Goal: Task Accomplishment & Management: Use online tool/utility

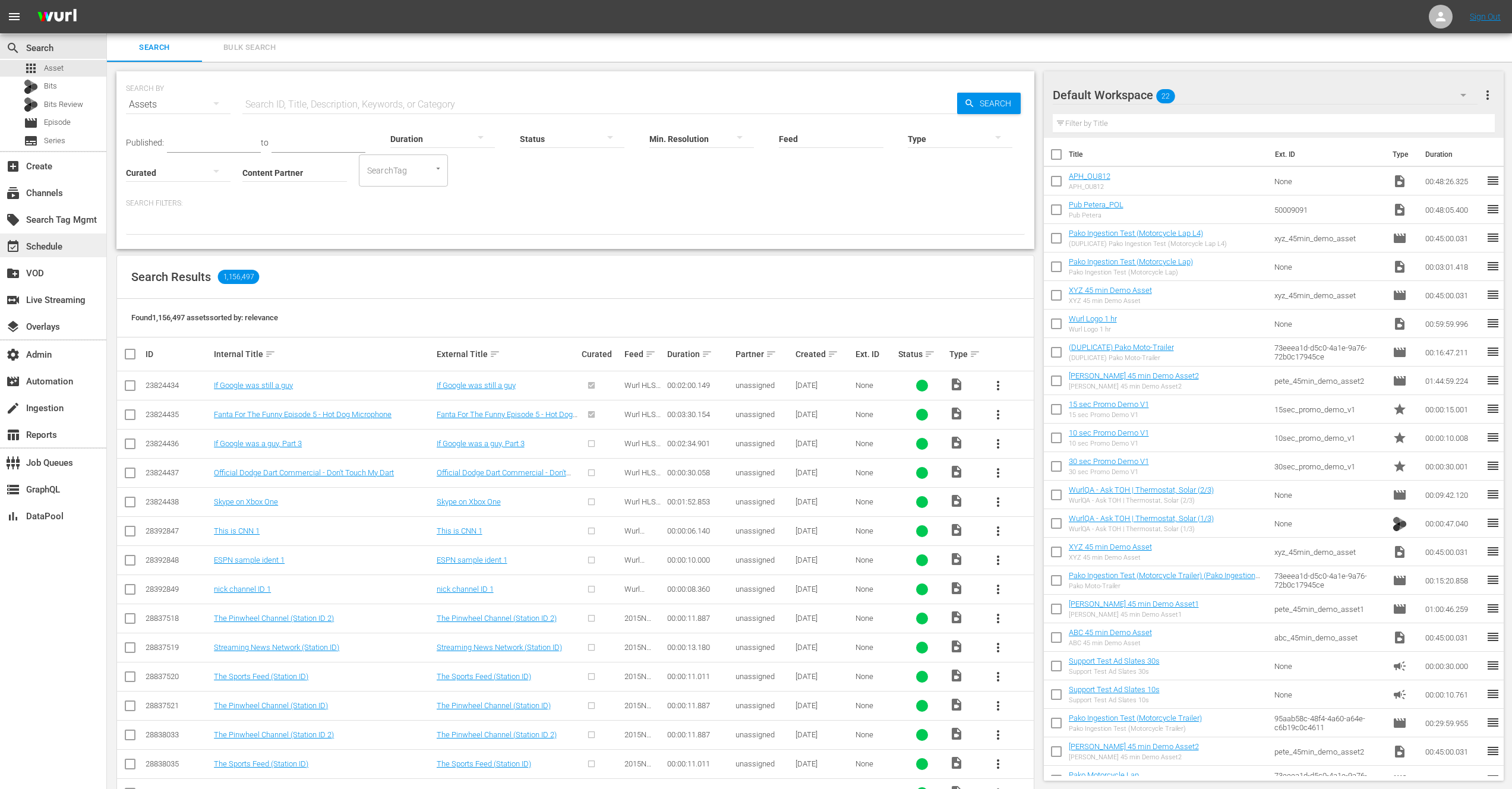
click at [47, 248] on div "event_available Schedule" at bounding box center [33, 244] width 66 height 10
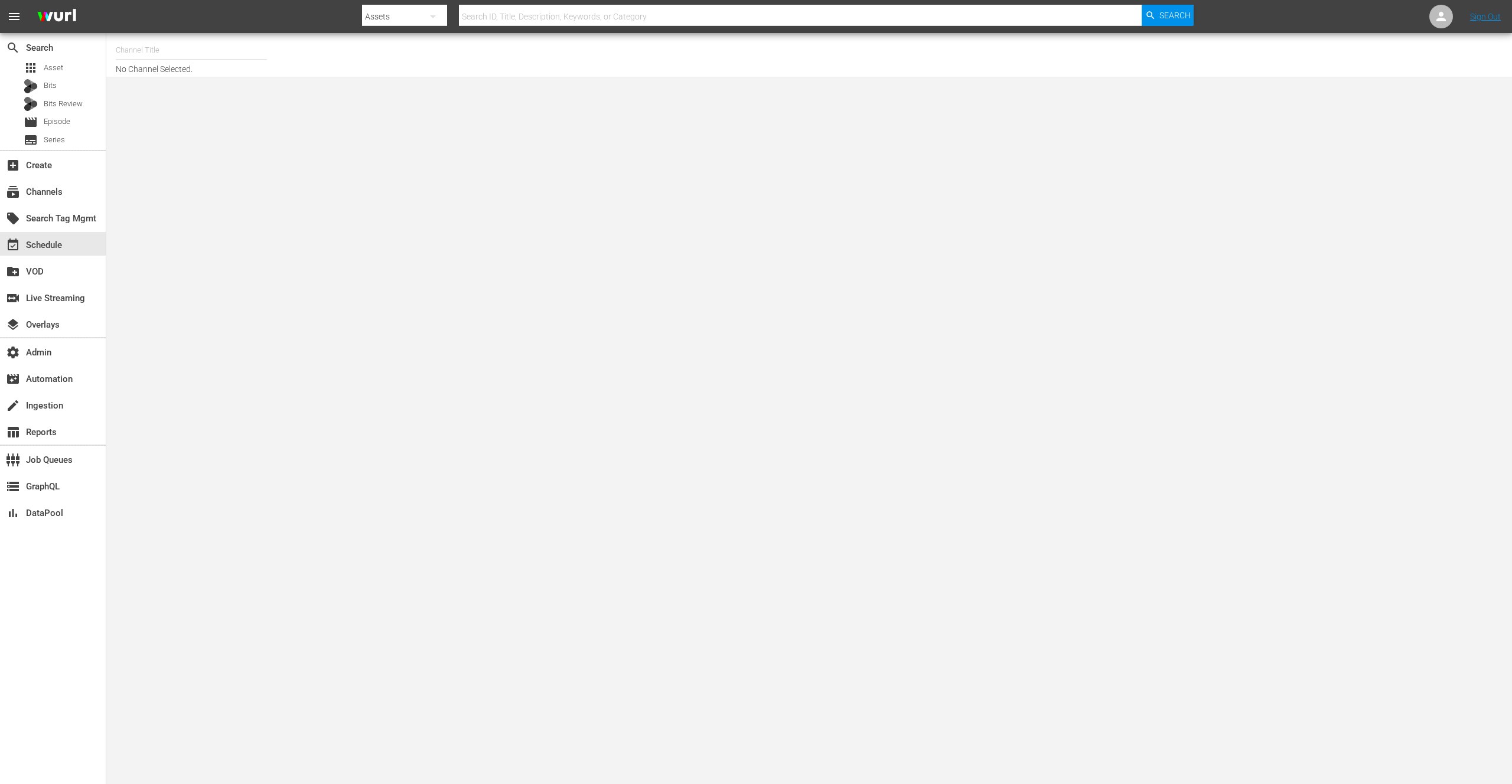
click at [175, 55] on input "text" at bounding box center [191, 50] width 151 height 29
type input "p"
click at [212, 84] on div "[PERSON_NAME] Demo (1561 - wurl_programming_strategy_demo)" at bounding box center [278, 83] width 306 height 29
type input "[PERSON_NAME] Demo (1561 - wurl_programming_strategy_demo)"
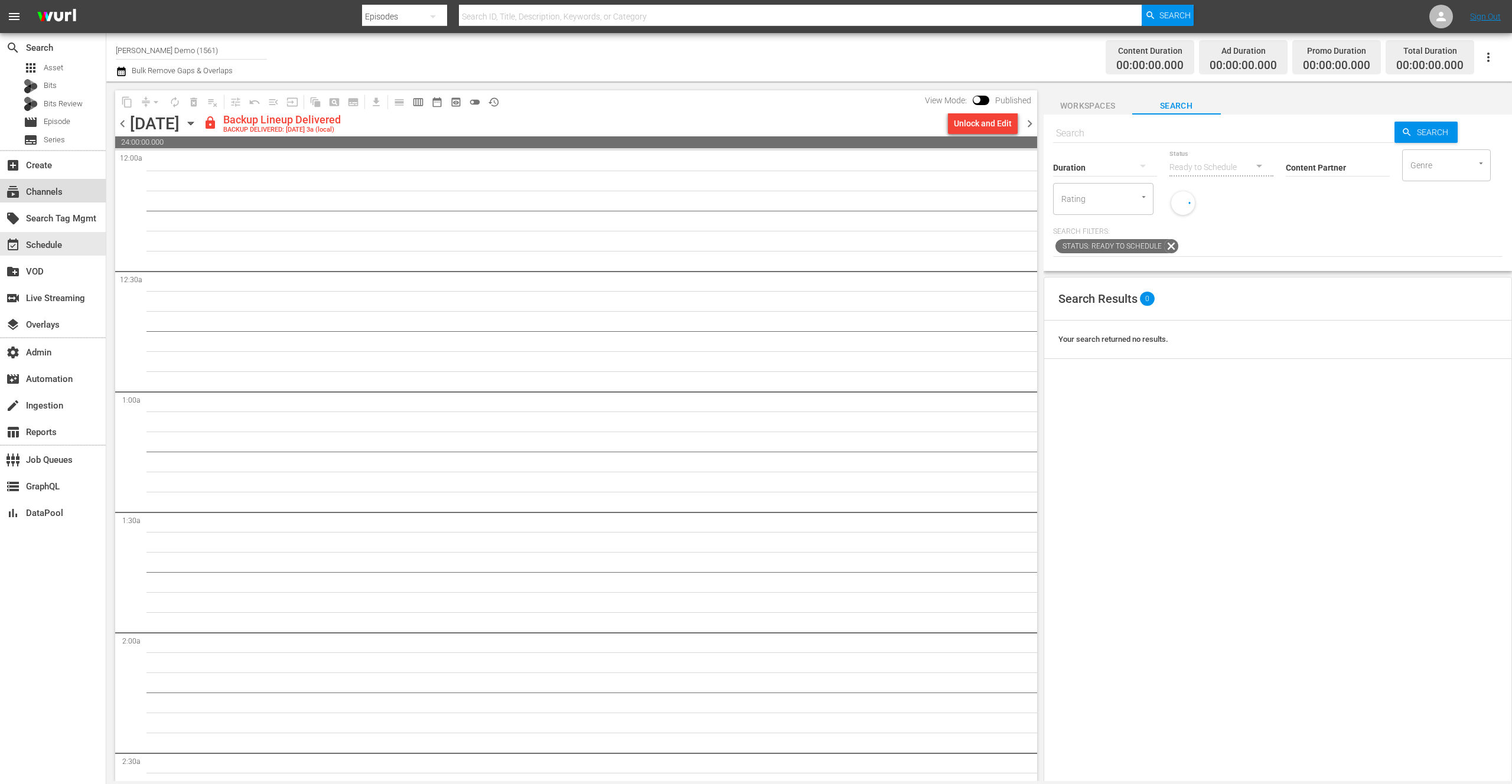
click at [50, 195] on div "subscriptions Channels" at bounding box center [32, 190] width 66 height 10
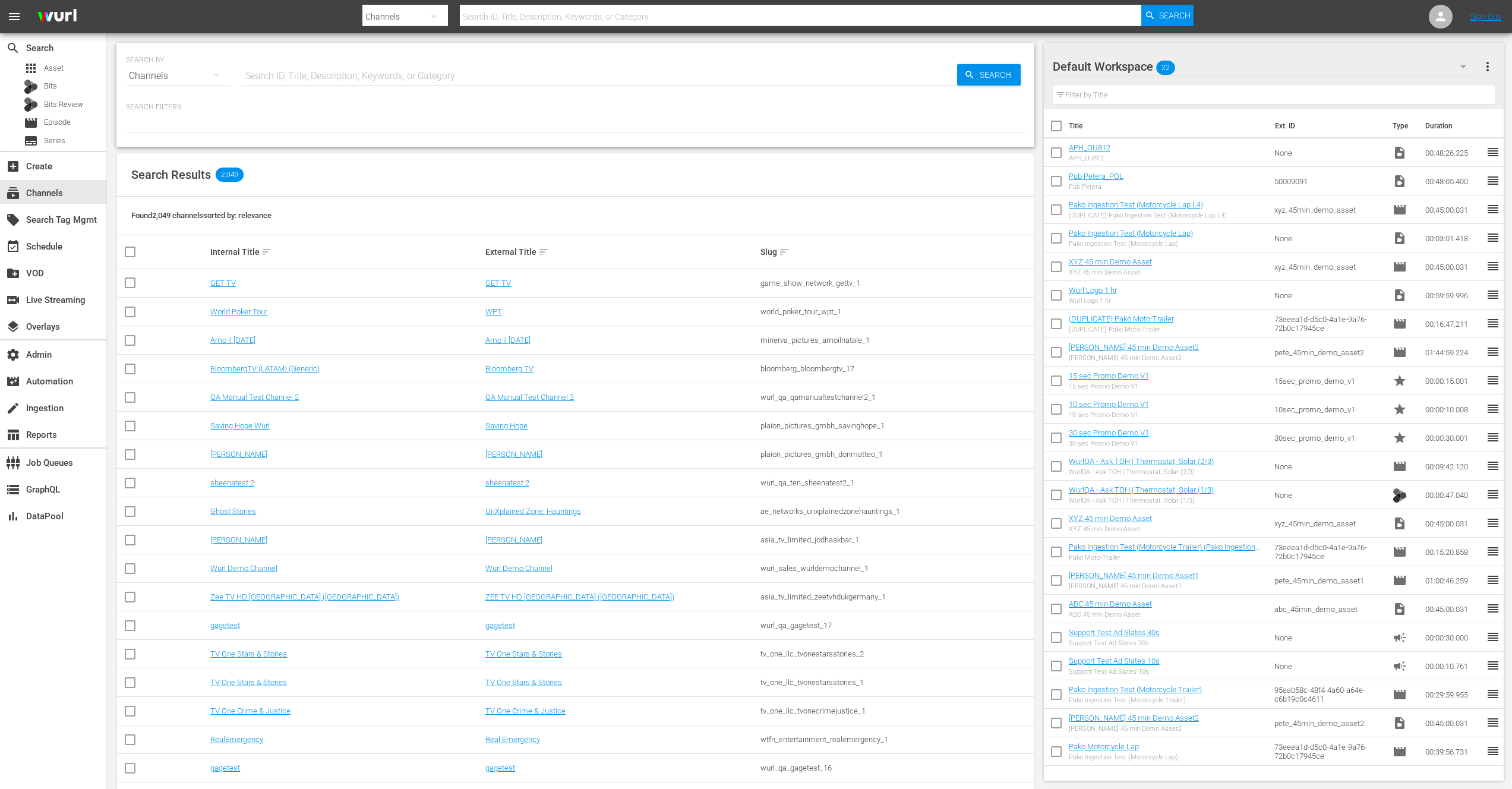
click at [311, 75] on input "text" at bounding box center [599, 75] width 715 height 29
type input "[PERSON_NAME]"
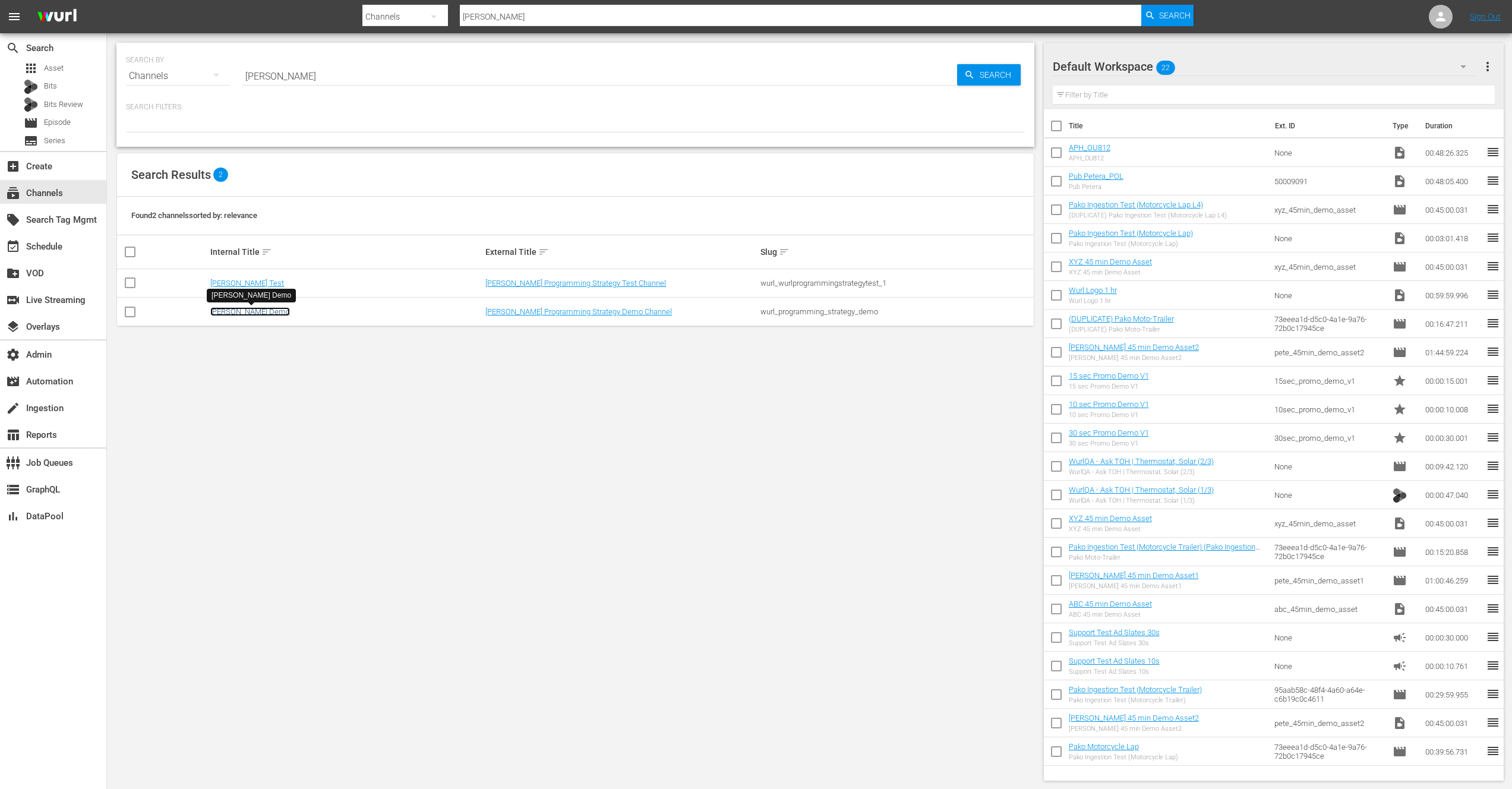
click at [245, 309] on link "[PERSON_NAME] Demo" at bounding box center [250, 312] width 79 height 9
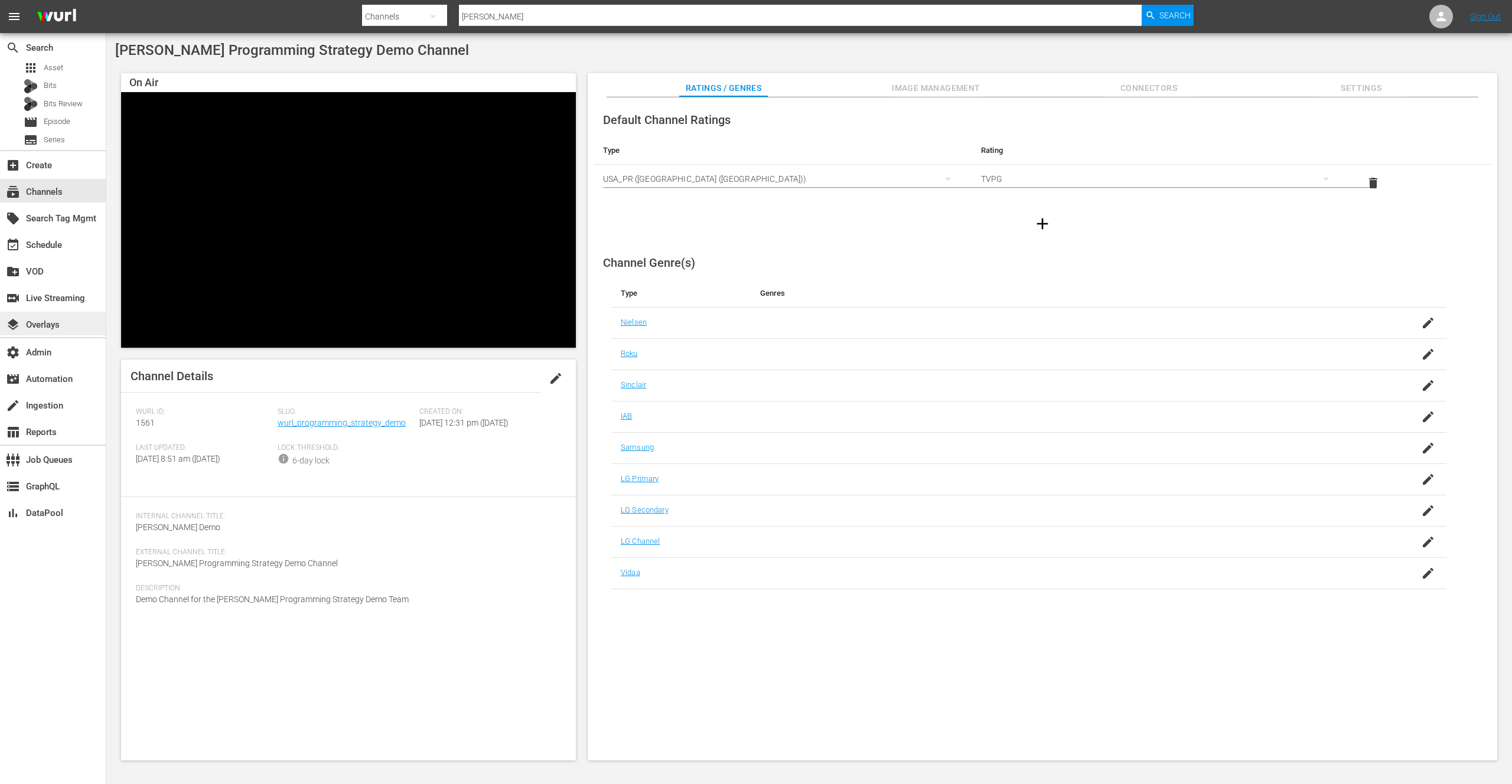
click at [49, 320] on div "layers Overlays" at bounding box center [32, 322] width 66 height 10
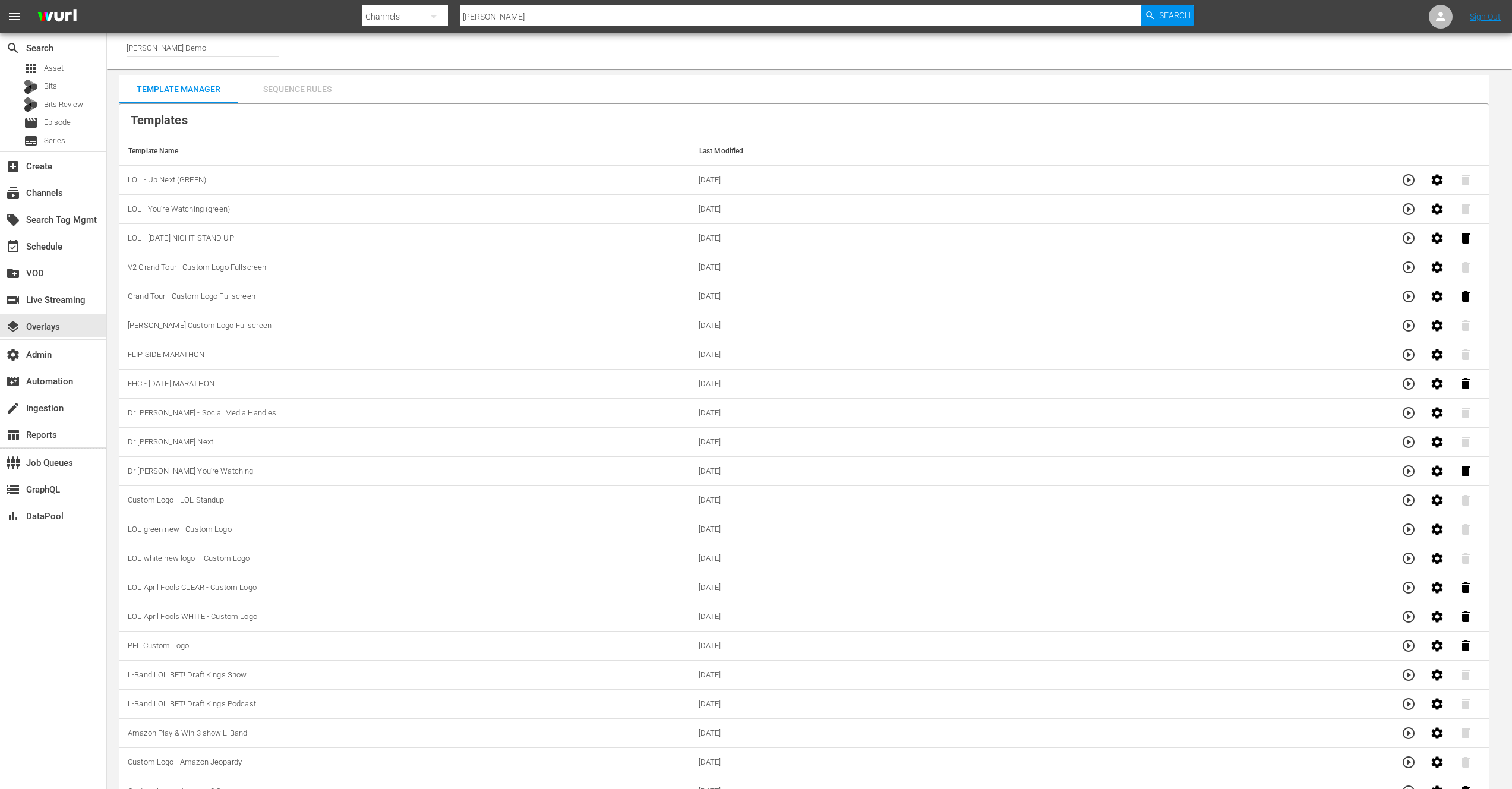
click at [292, 90] on div "Sequence Rules" at bounding box center [297, 88] width 119 height 29
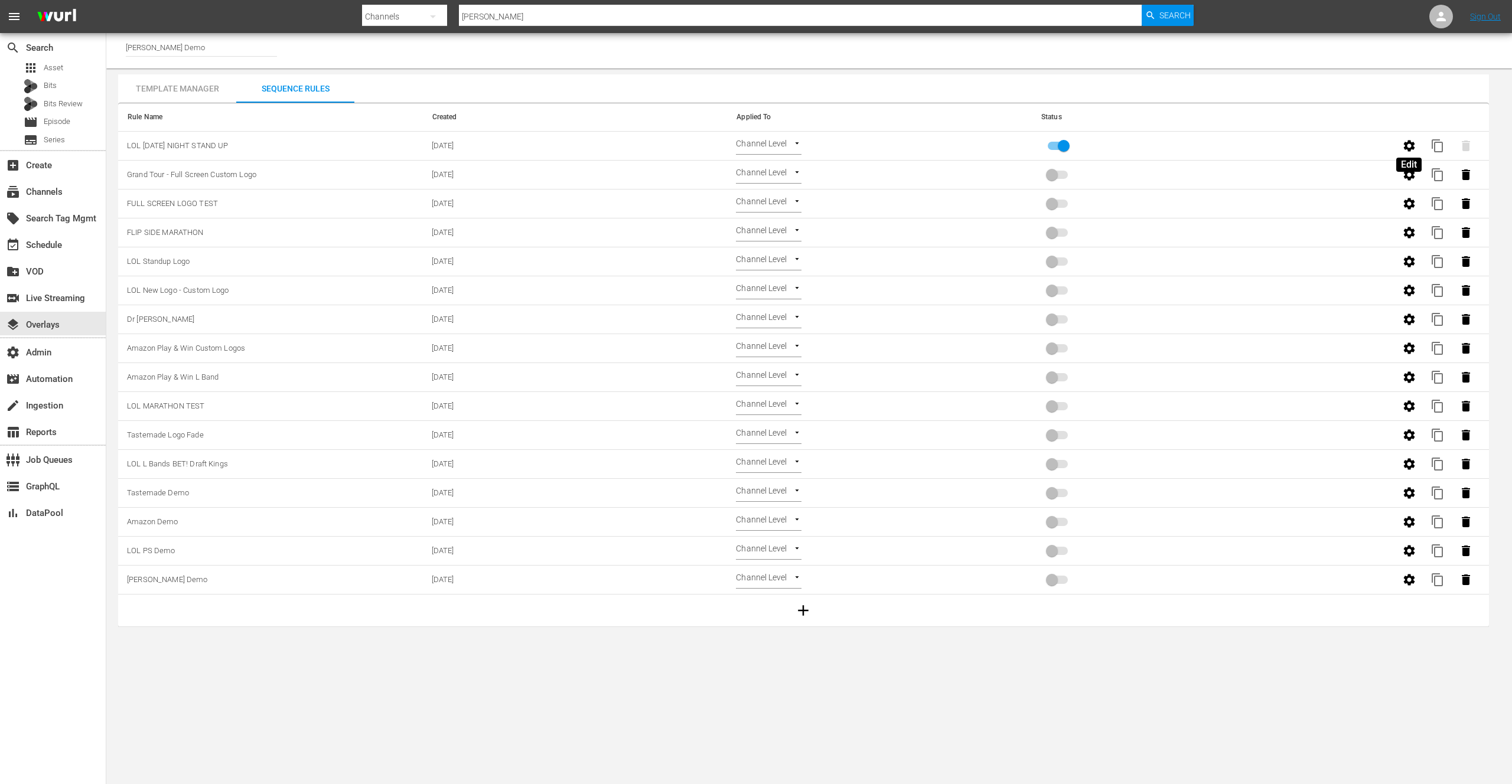
click at [1417, 147] on button "button" at bounding box center [1408, 145] width 29 height 29
click at [192, 48] on input "[PERSON_NAME] Demo" at bounding box center [201, 47] width 151 height 29
click at [249, 106] on div "[PERSON_NAME] Test (1873 - wurl_wurlprogrammingstrategytest_1)" at bounding box center [288, 108] width 306 height 29
type input "[PERSON_NAME] Test (1873 - wurl_wurlprogrammingstrategytest_1)"
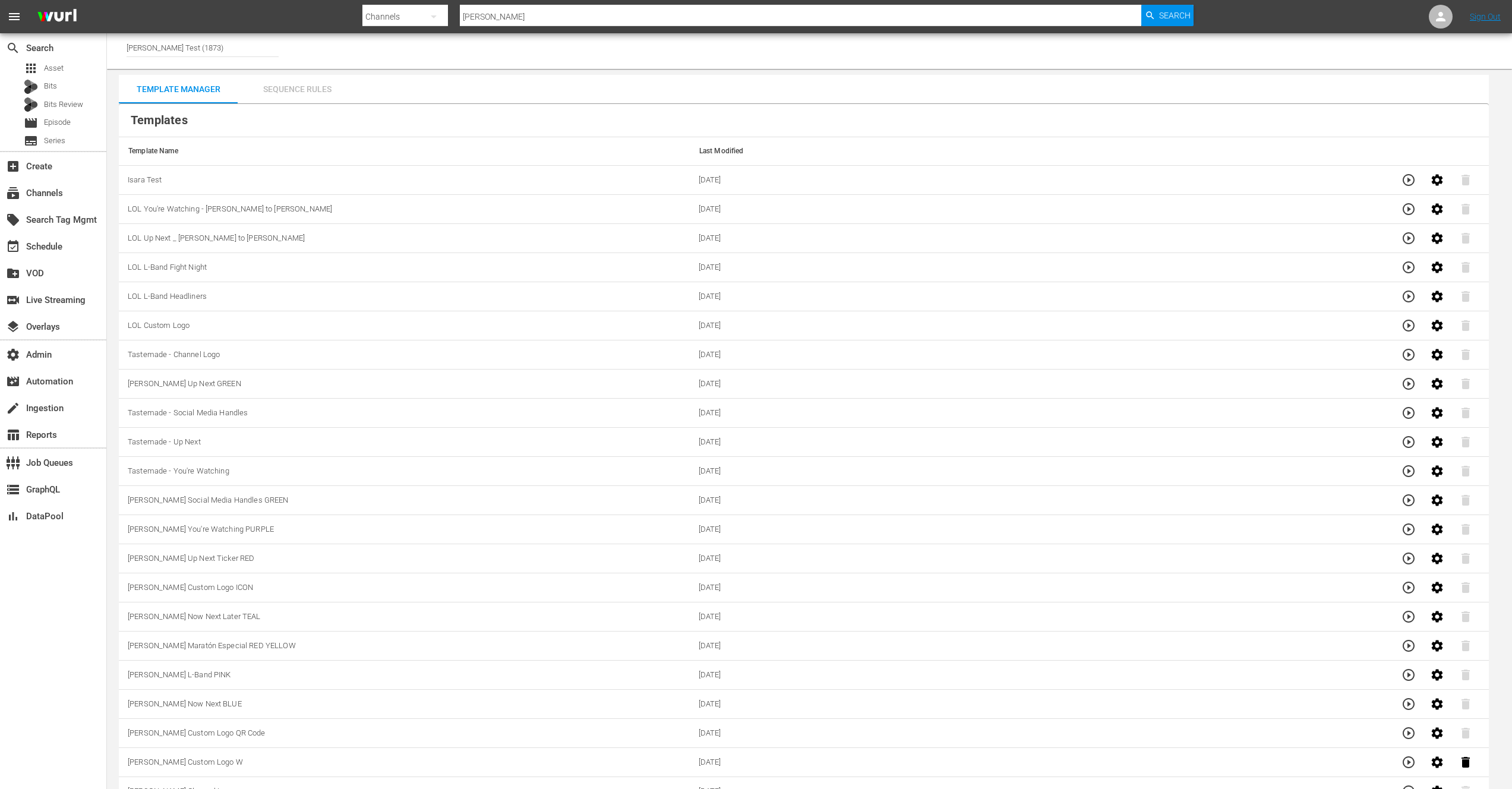
click at [300, 91] on div "Sequence Rules" at bounding box center [297, 88] width 119 height 29
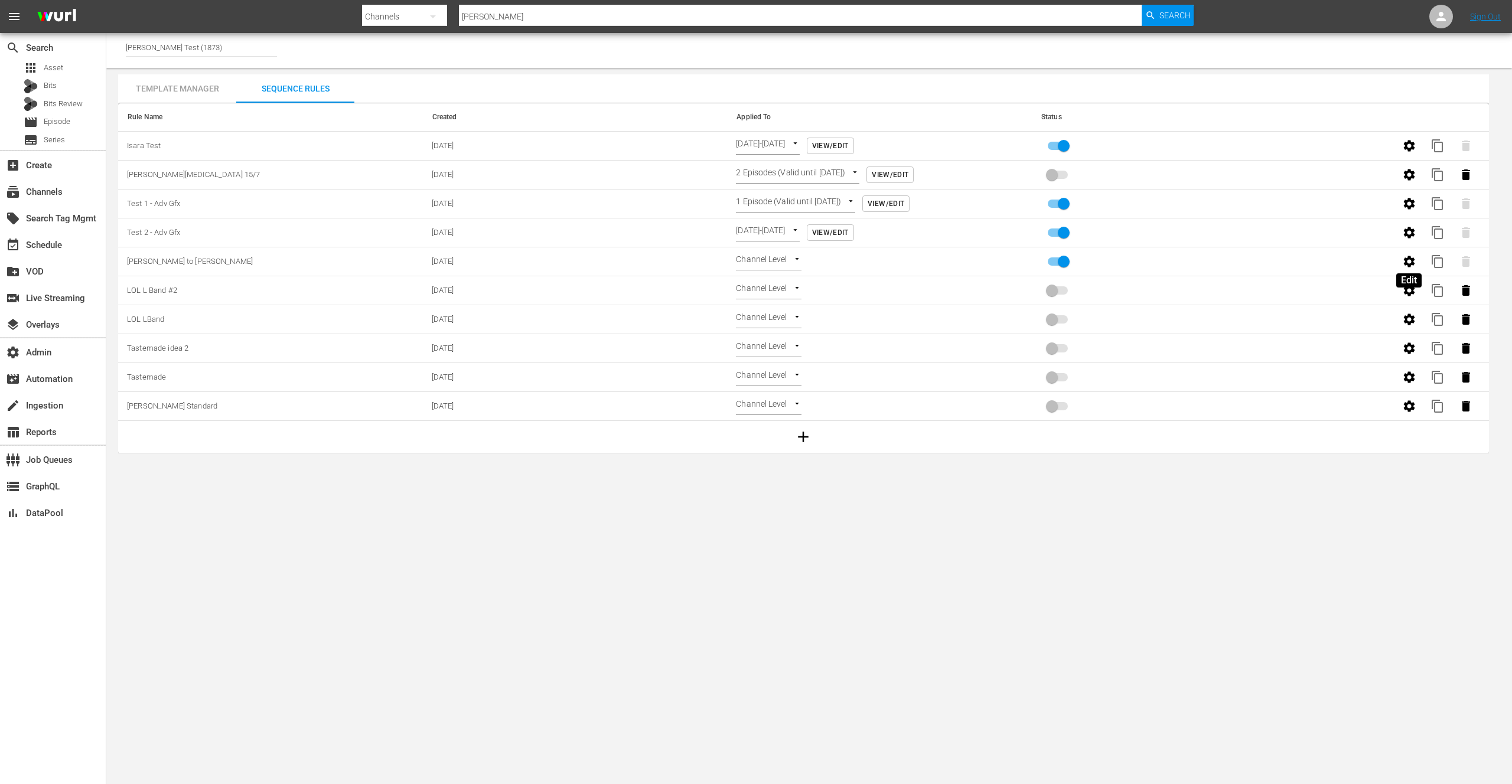
click at [1406, 259] on icon "button" at bounding box center [1408, 261] width 11 height 11
click at [216, 50] on input "[PERSON_NAME] Test (1873)" at bounding box center [201, 47] width 151 height 29
drag, startPoint x: 222, startPoint y: 81, endPoint x: 316, endPoint y: 81, distance: 94.0
click at [316, 81] on div "[PERSON_NAME] Test (1873 - wurl_wurlprogrammingstrategytest_1)" at bounding box center [288, 80] width 306 height 29
type input "[PERSON_NAME] Test (1873 - wurl_wurlprogrammingstrategytest_1)"
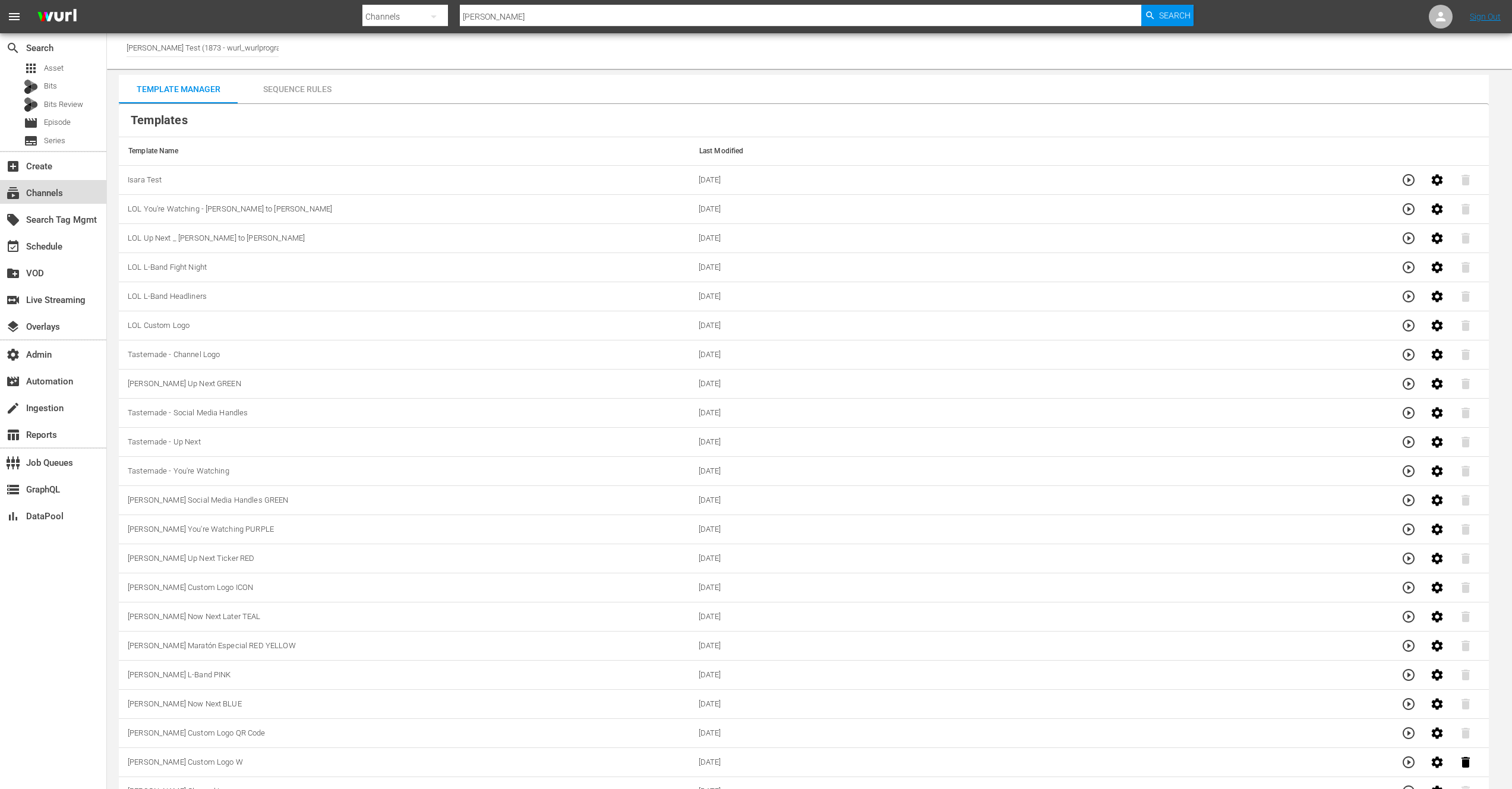
click at [49, 193] on div "subscriptions Channels" at bounding box center [33, 191] width 66 height 10
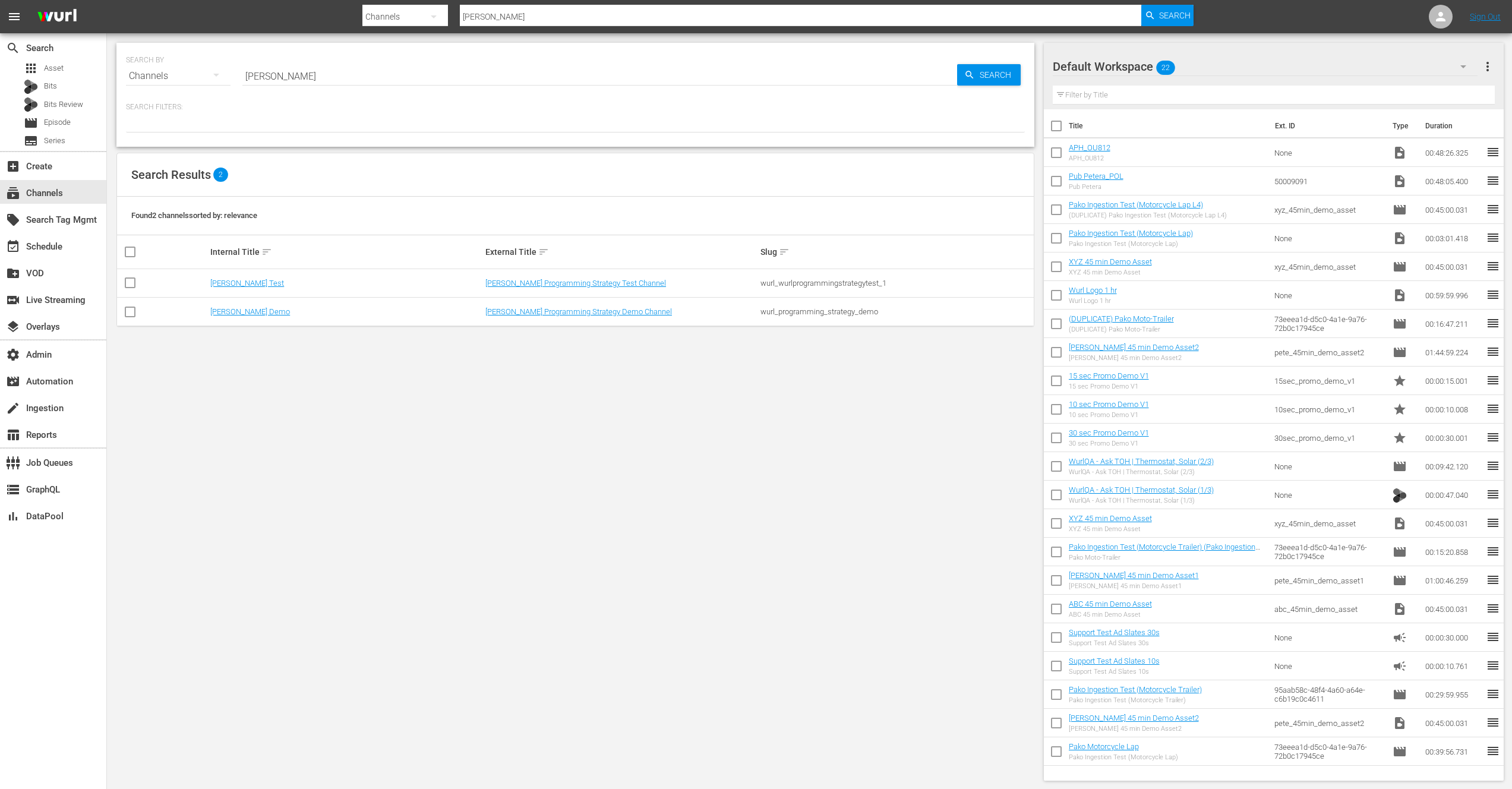
click at [816, 283] on div "wurl_wurlprogrammingstrategytest_1" at bounding box center [895, 283] width 271 height 9
copy div "wurl_wurlprogrammingstrategytest_1"
drag, startPoint x: 278, startPoint y: 75, endPoint x: 262, endPoint y: 76, distance: 16.0
click at [262, 76] on input "[PERSON_NAME]" at bounding box center [599, 75] width 715 height 29
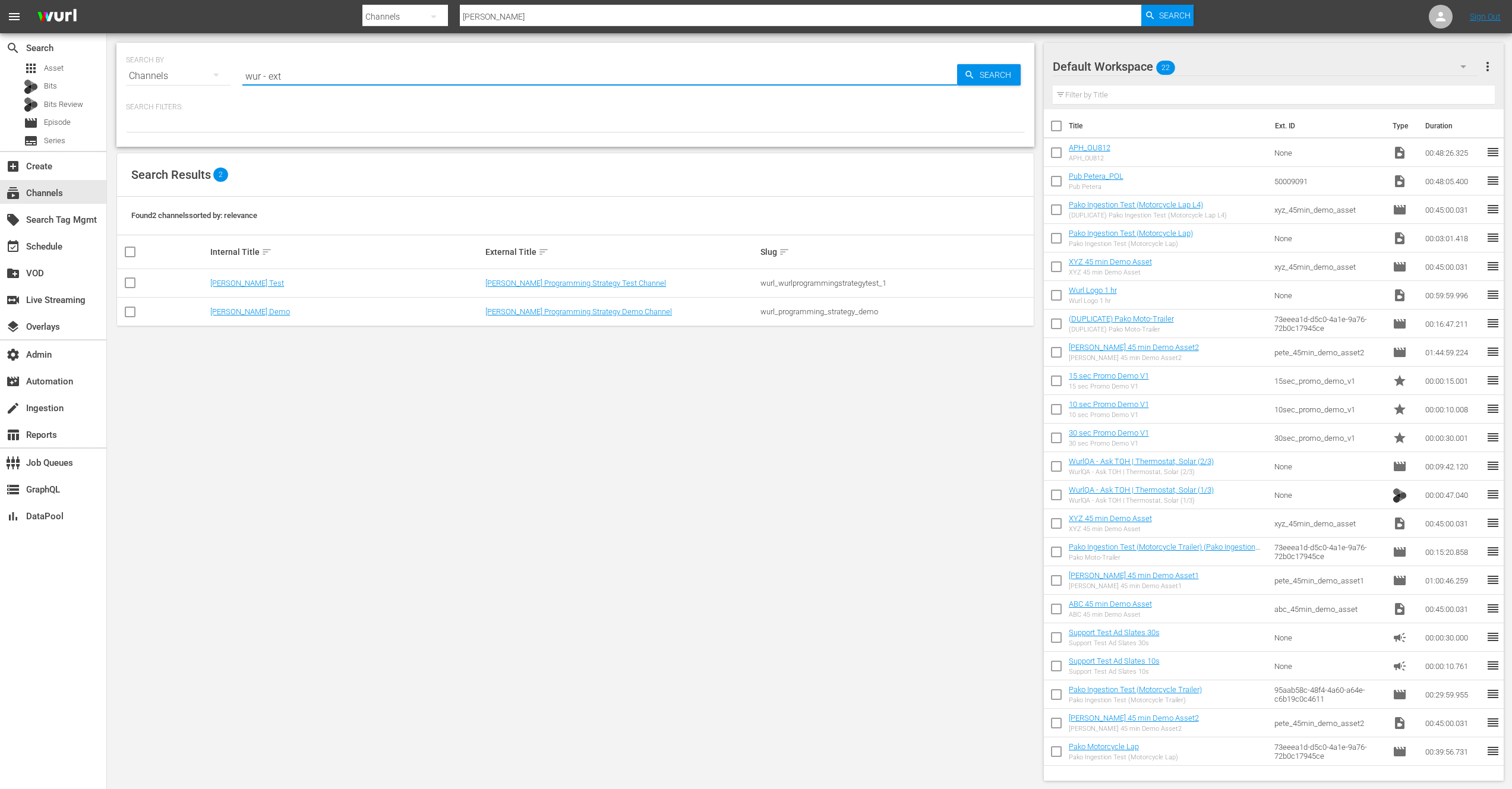
type input "wur - ext"
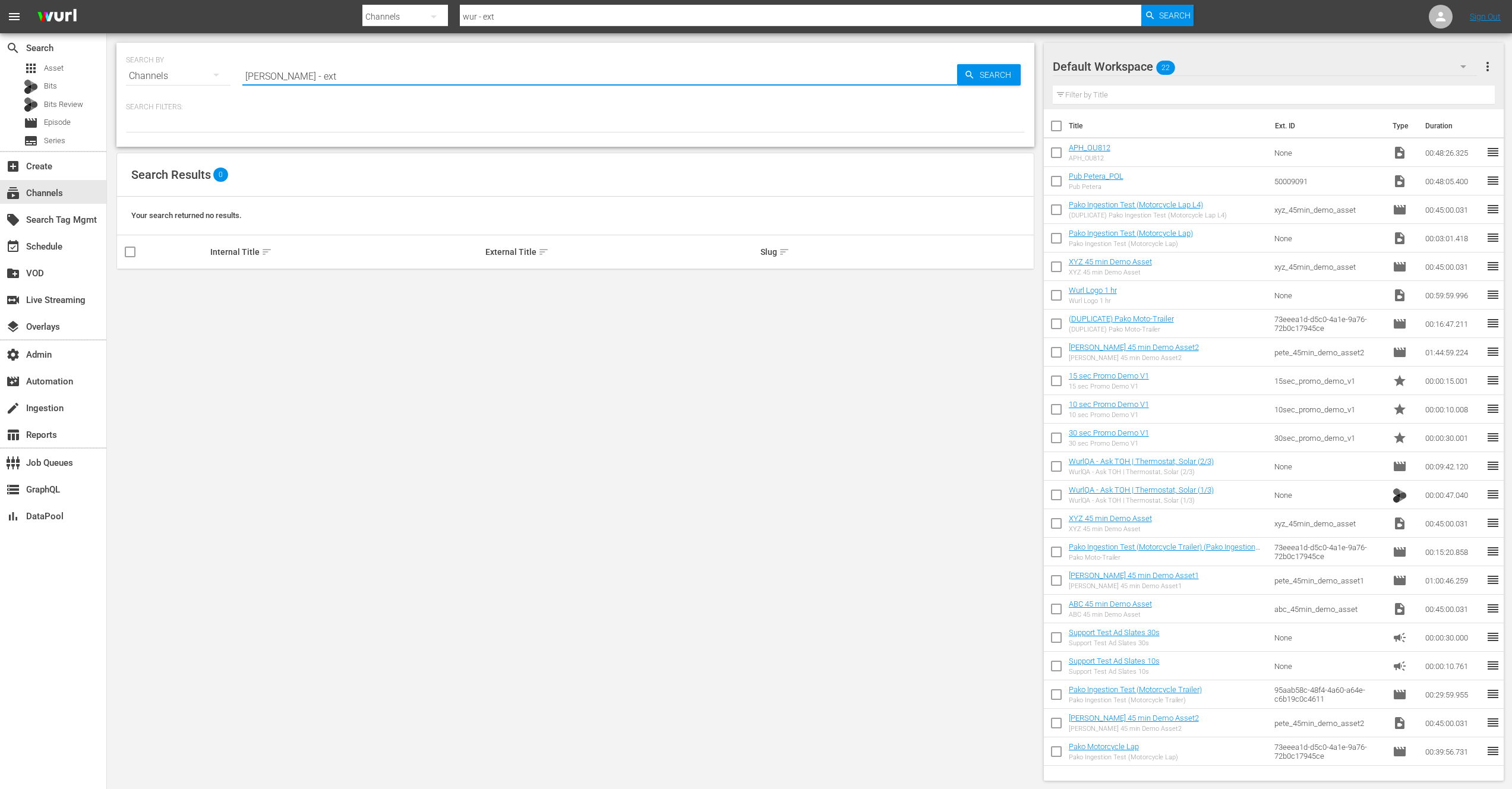
type input "[PERSON_NAME] - ext"
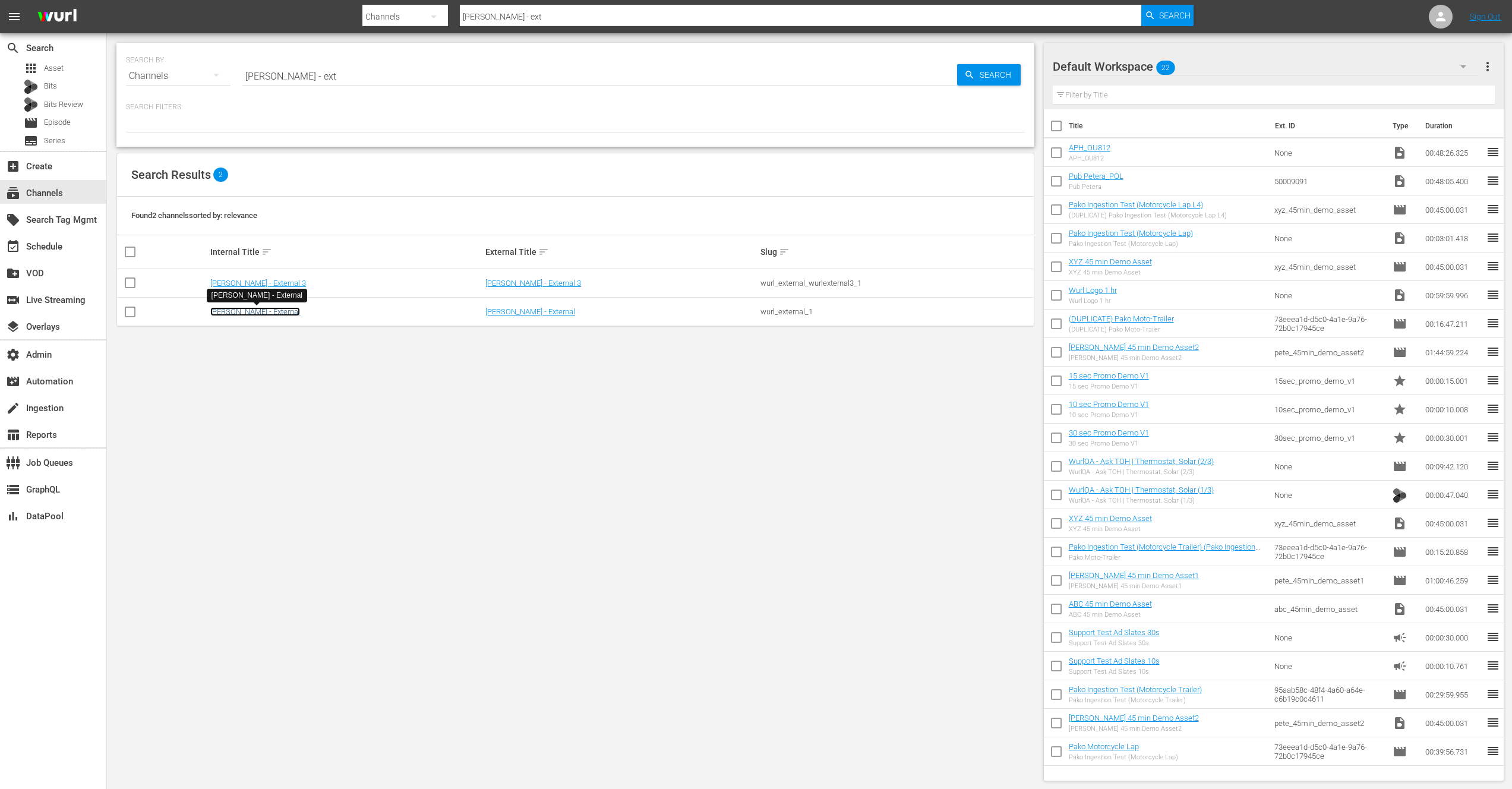
click at [236, 311] on link "[PERSON_NAME] - External" at bounding box center [255, 312] width 89 height 9
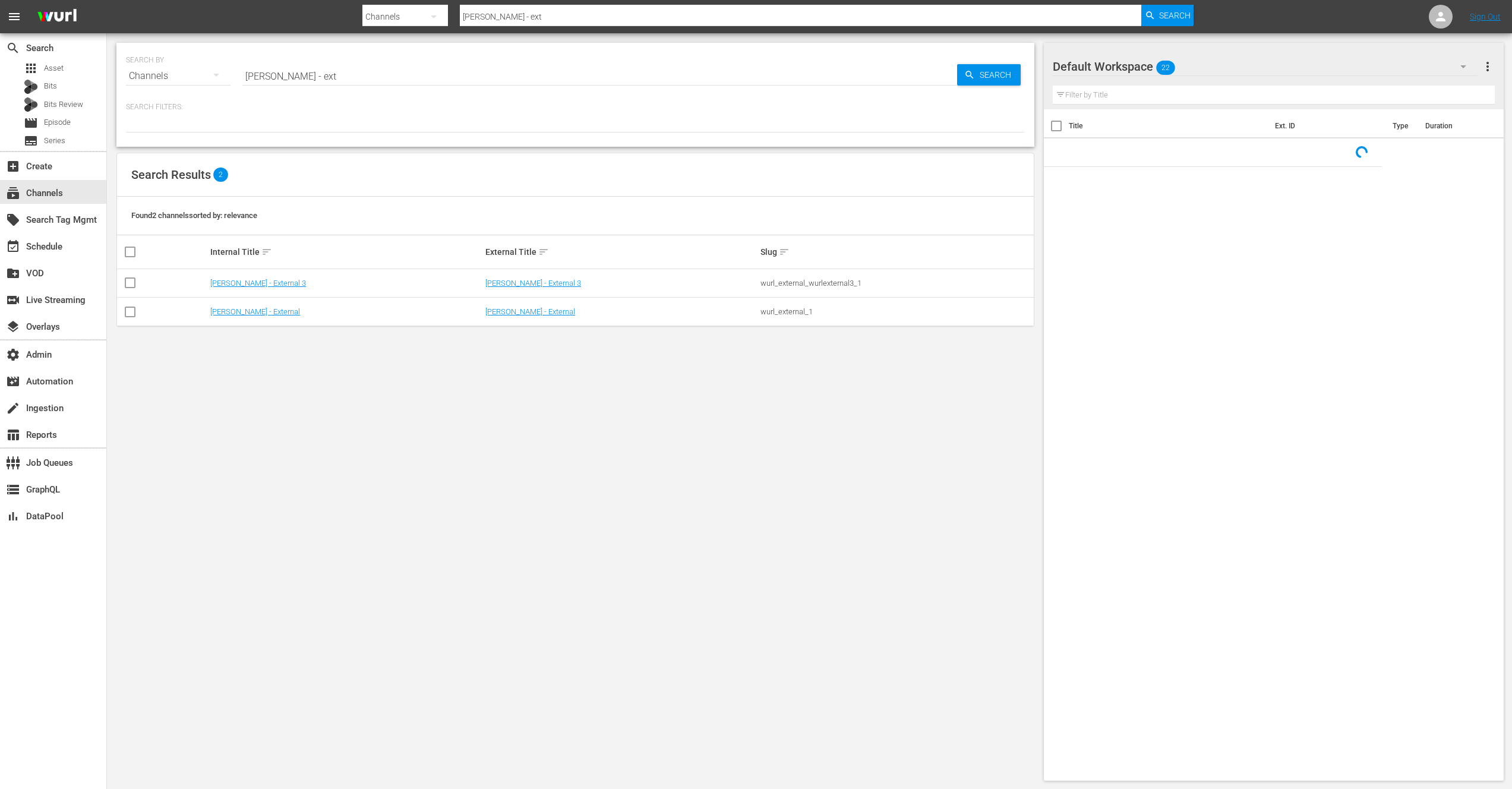
click at [788, 312] on div "wurl_external_1" at bounding box center [895, 312] width 271 height 9
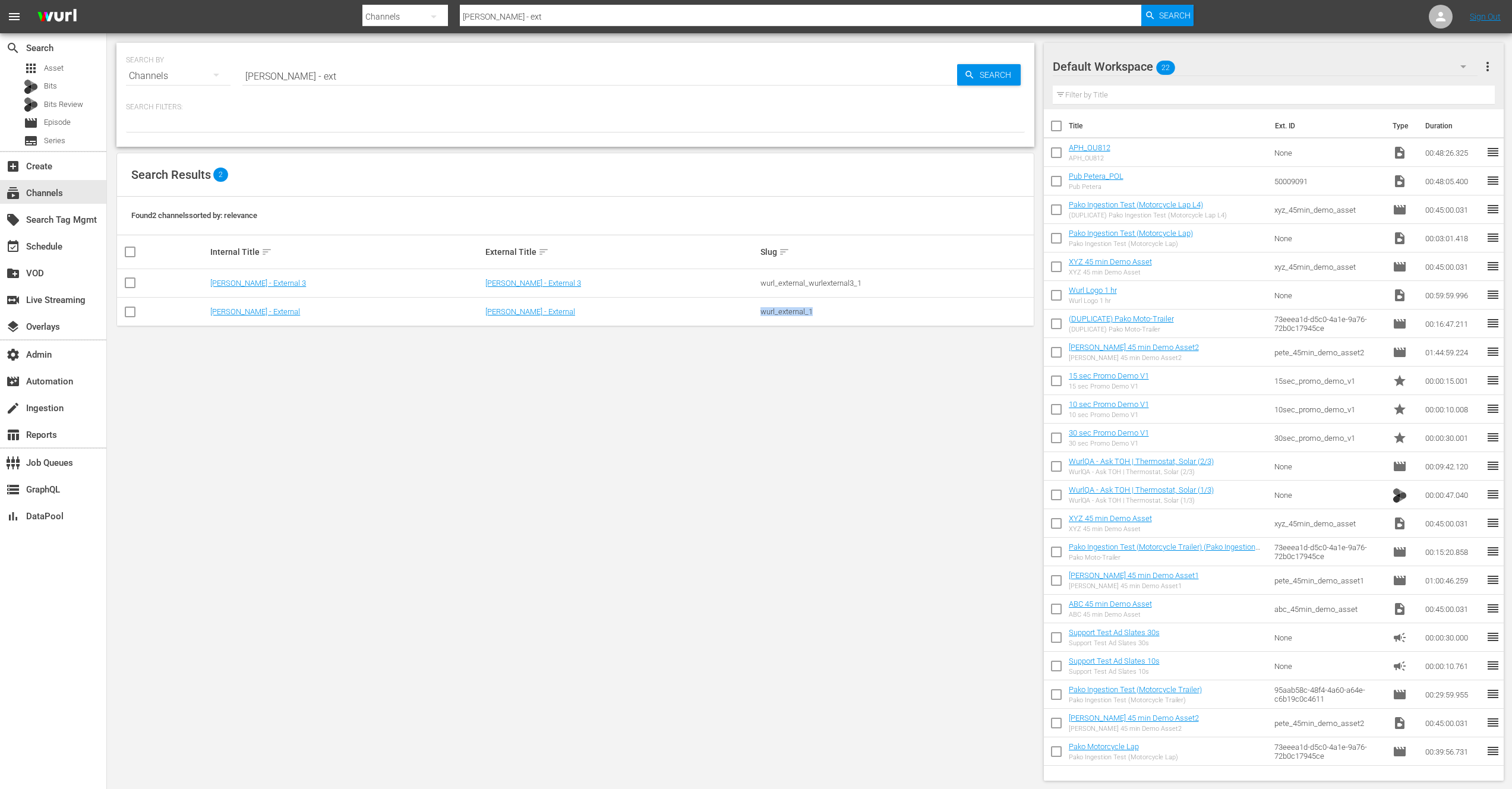
click at [788, 312] on div "wurl_external_1" at bounding box center [895, 312] width 271 height 9
copy div "wurl_external_1"
click at [37, 326] on div "layers Overlays" at bounding box center [33, 324] width 66 height 10
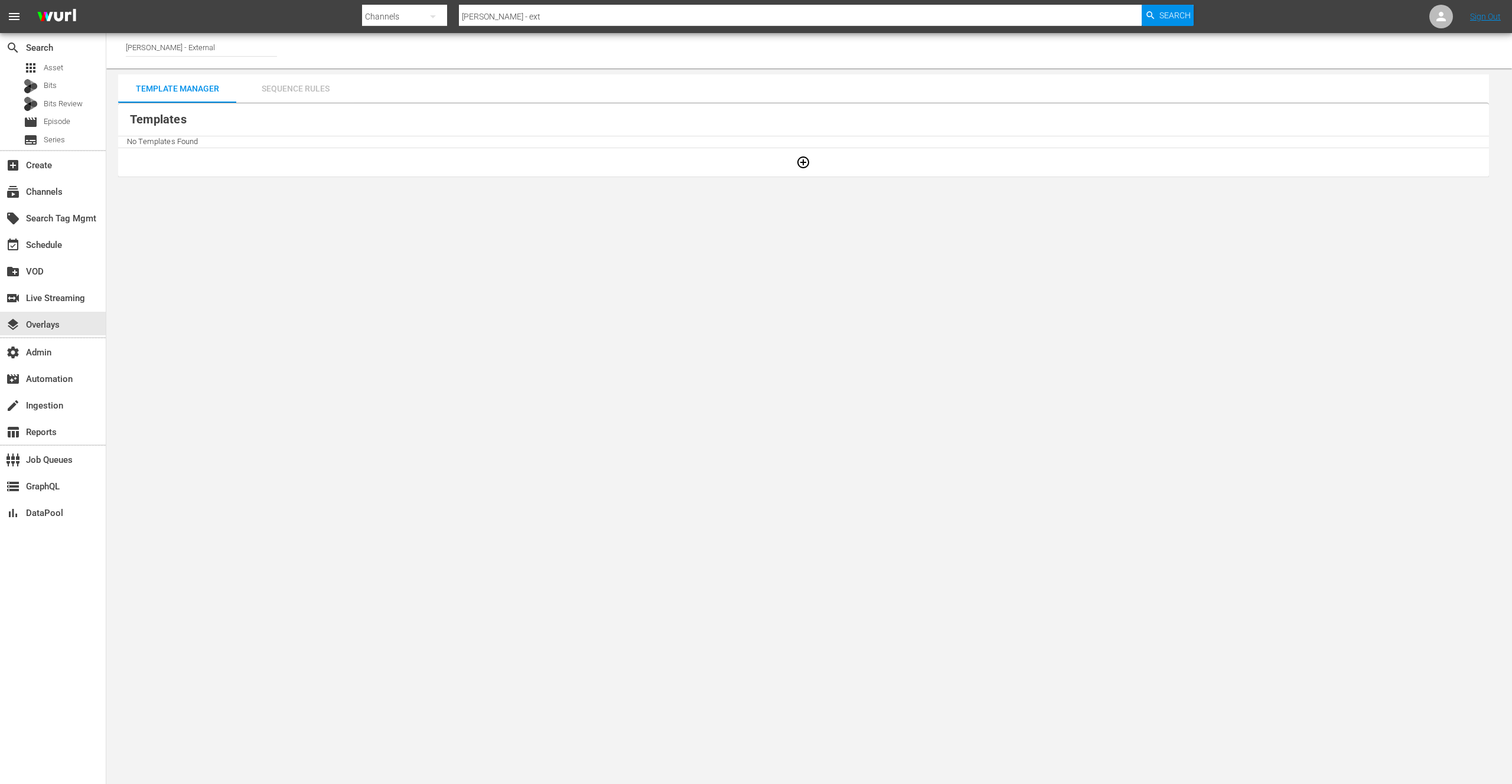
click at [299, 89] on div "Sequence Rules" at bounding box center [295, 88] width 119 height 29
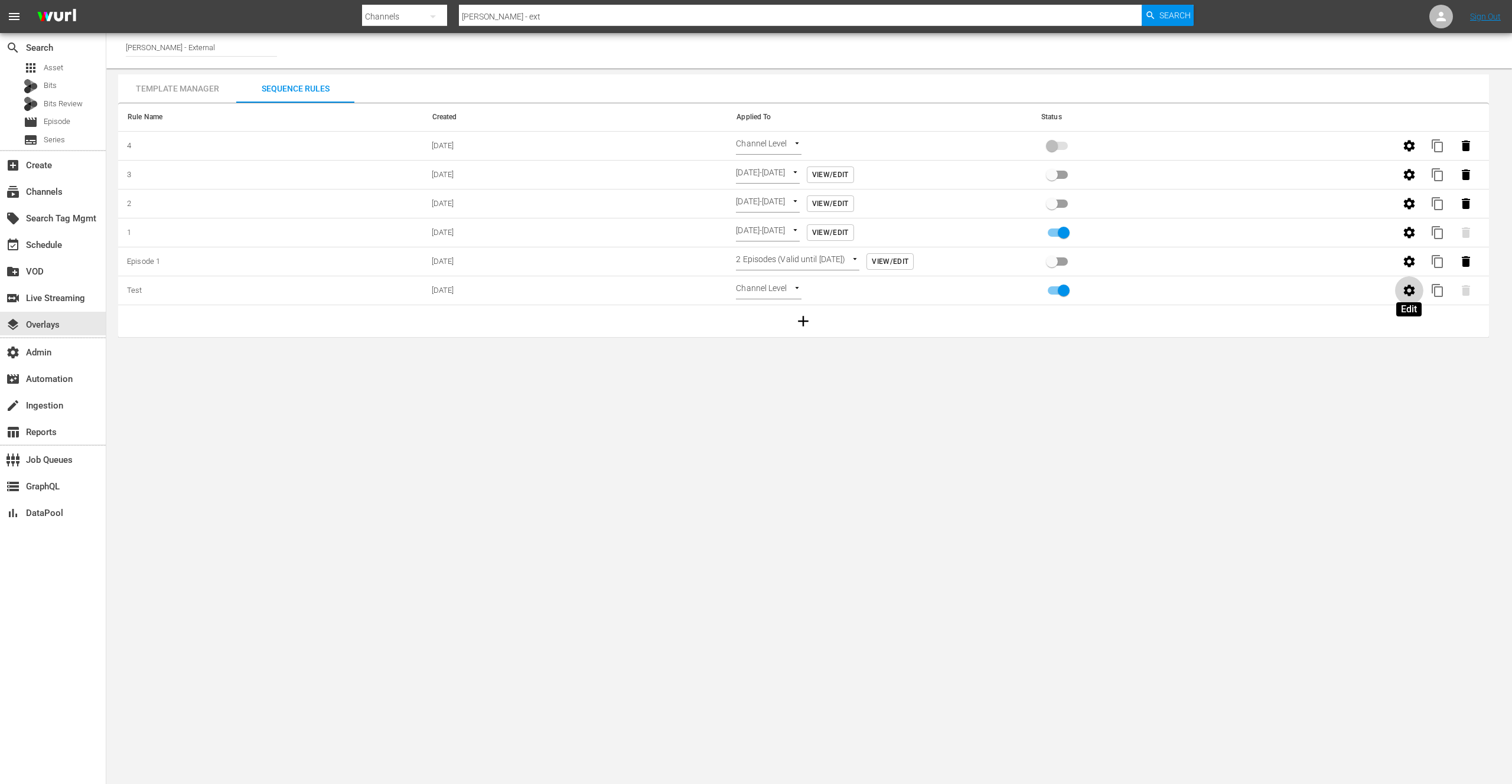
click at [1408, 288] on icon "button" at bounding box center [1408, 290] width 11 height 11
click at [49, 245] on div "event_available Schedule" at bounding box center [32, 243] width 66 height 10
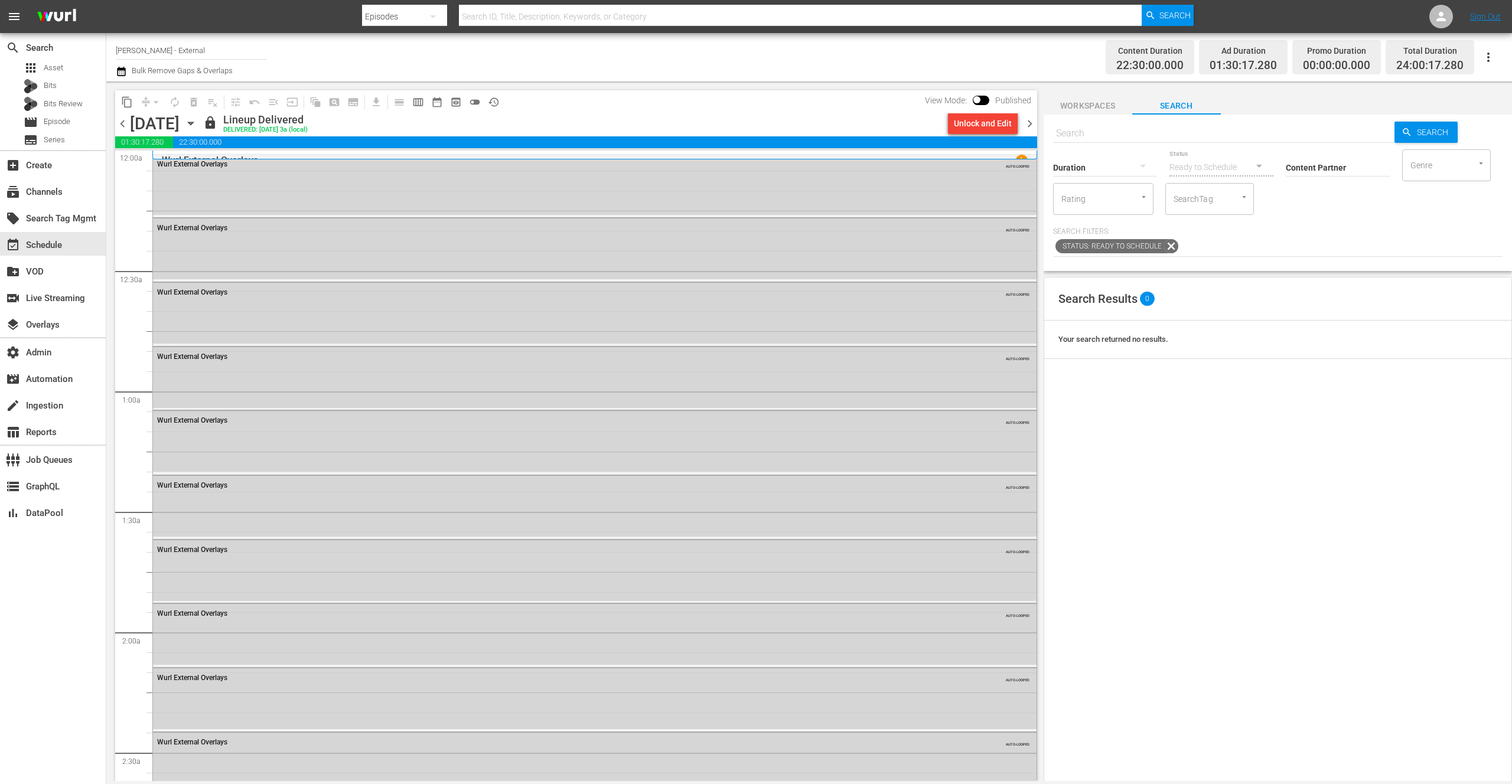
click at [1031, 122] on span "chevron_right" at bounding box center [1030, 124] width 15 height 15
click at [55, 193] on div "subscriptions Channels" at bounding box center [32, 190] width 66 height 10
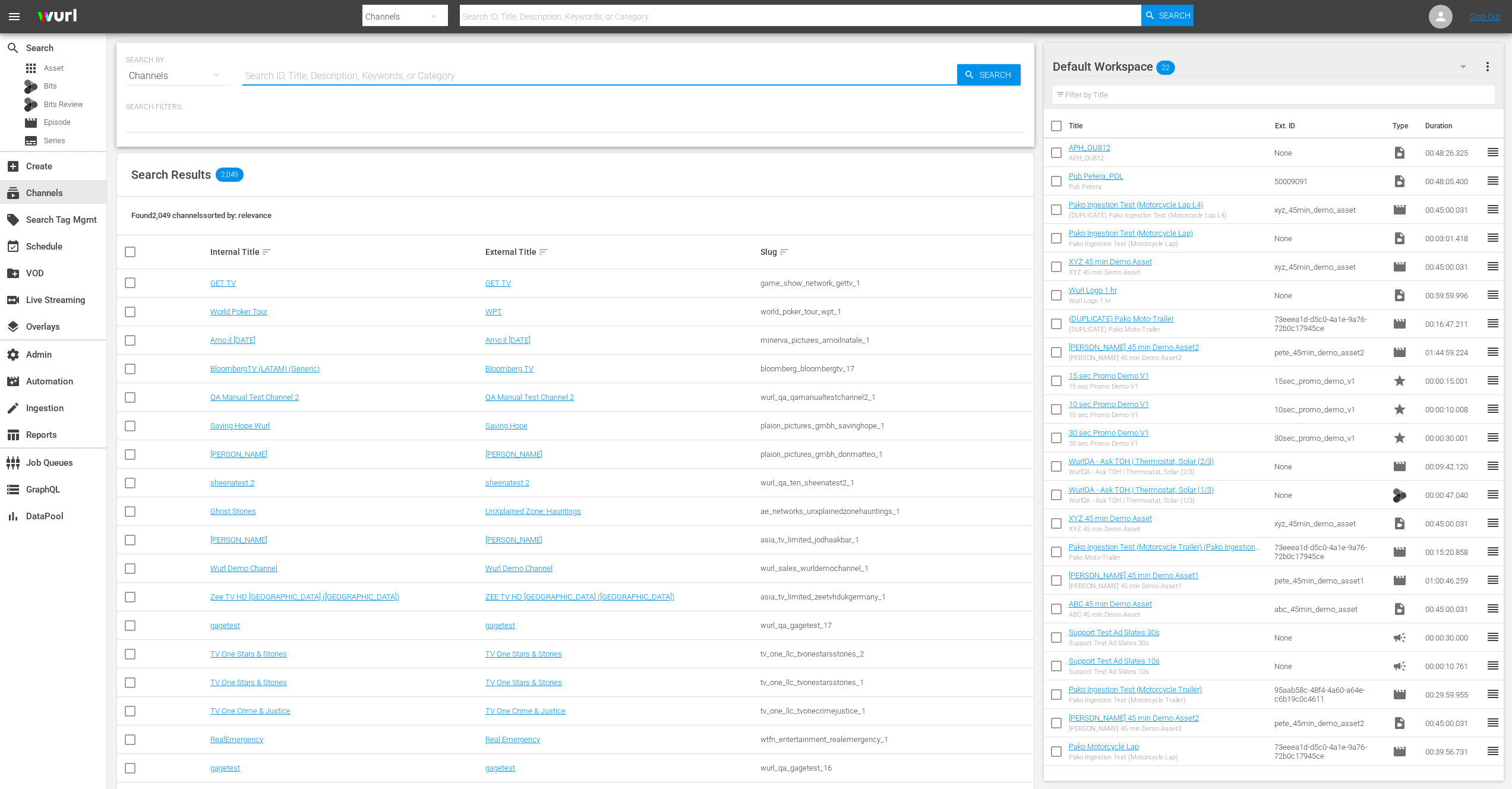
click at [329, 66] on input "text" at bounding box center [599, 75] width 715 height 29
type input "w"
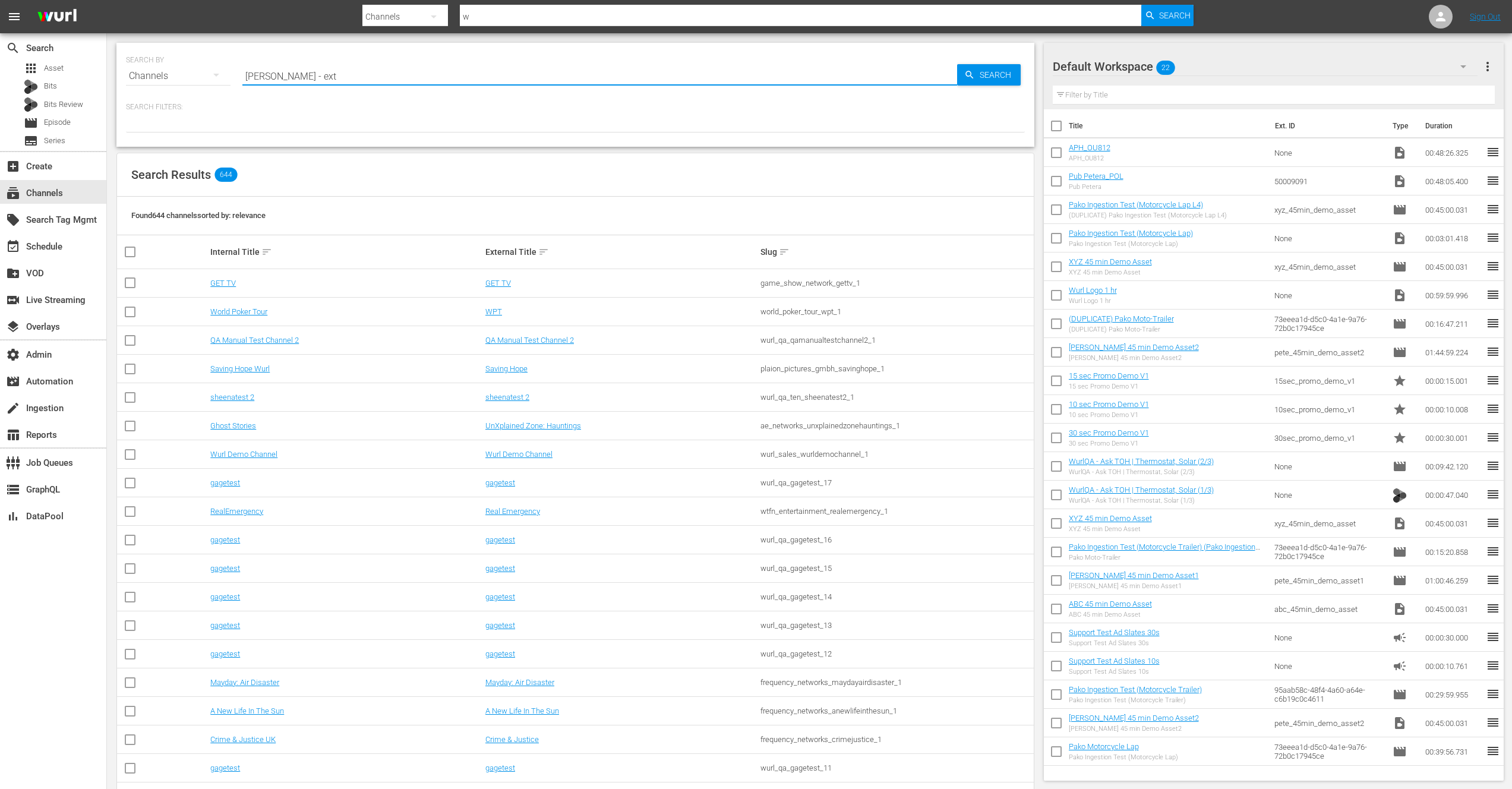
type input "[PERSON_NAME] - ext"
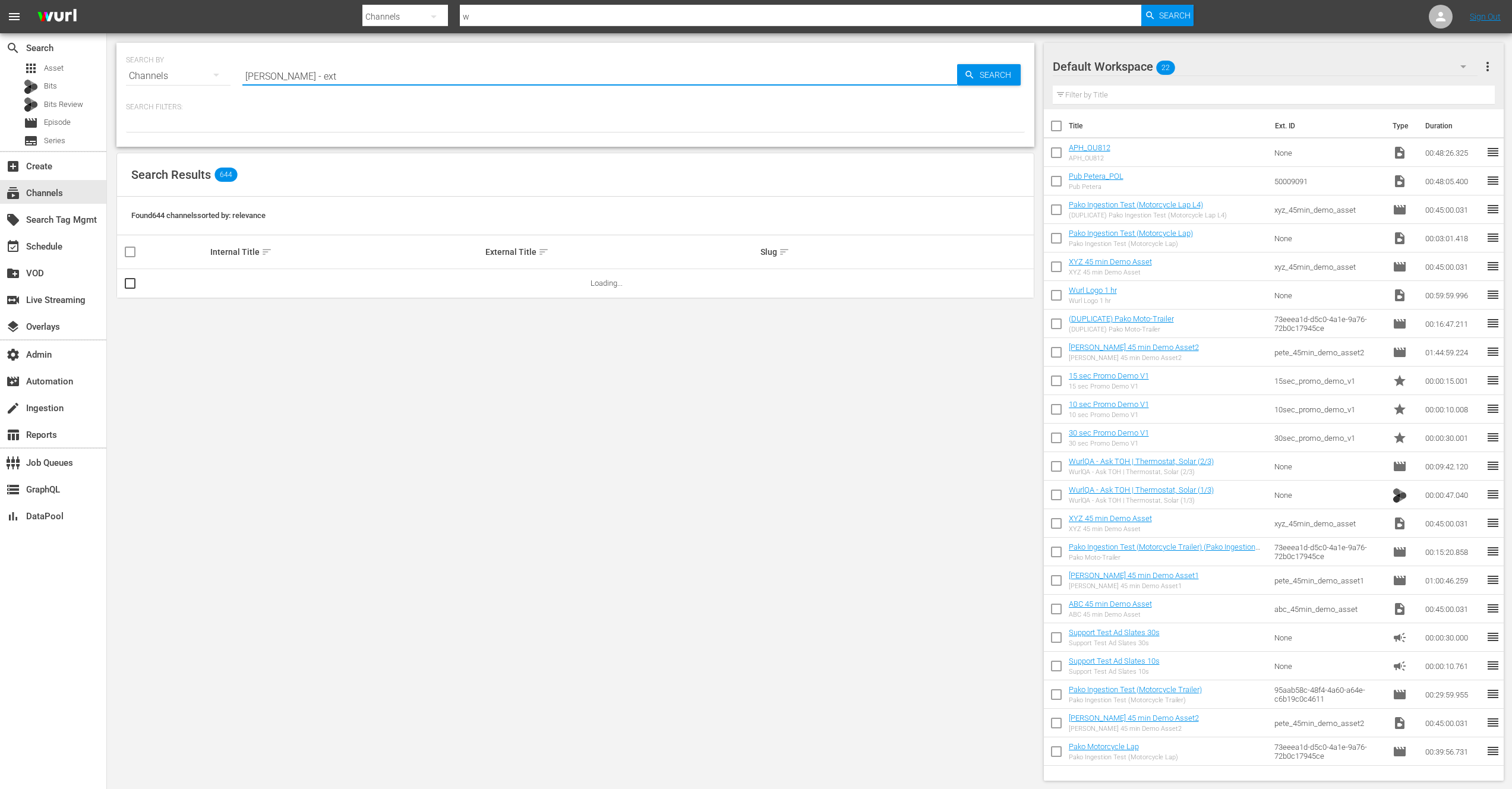
type input "[PERSON_NAME] - ext"
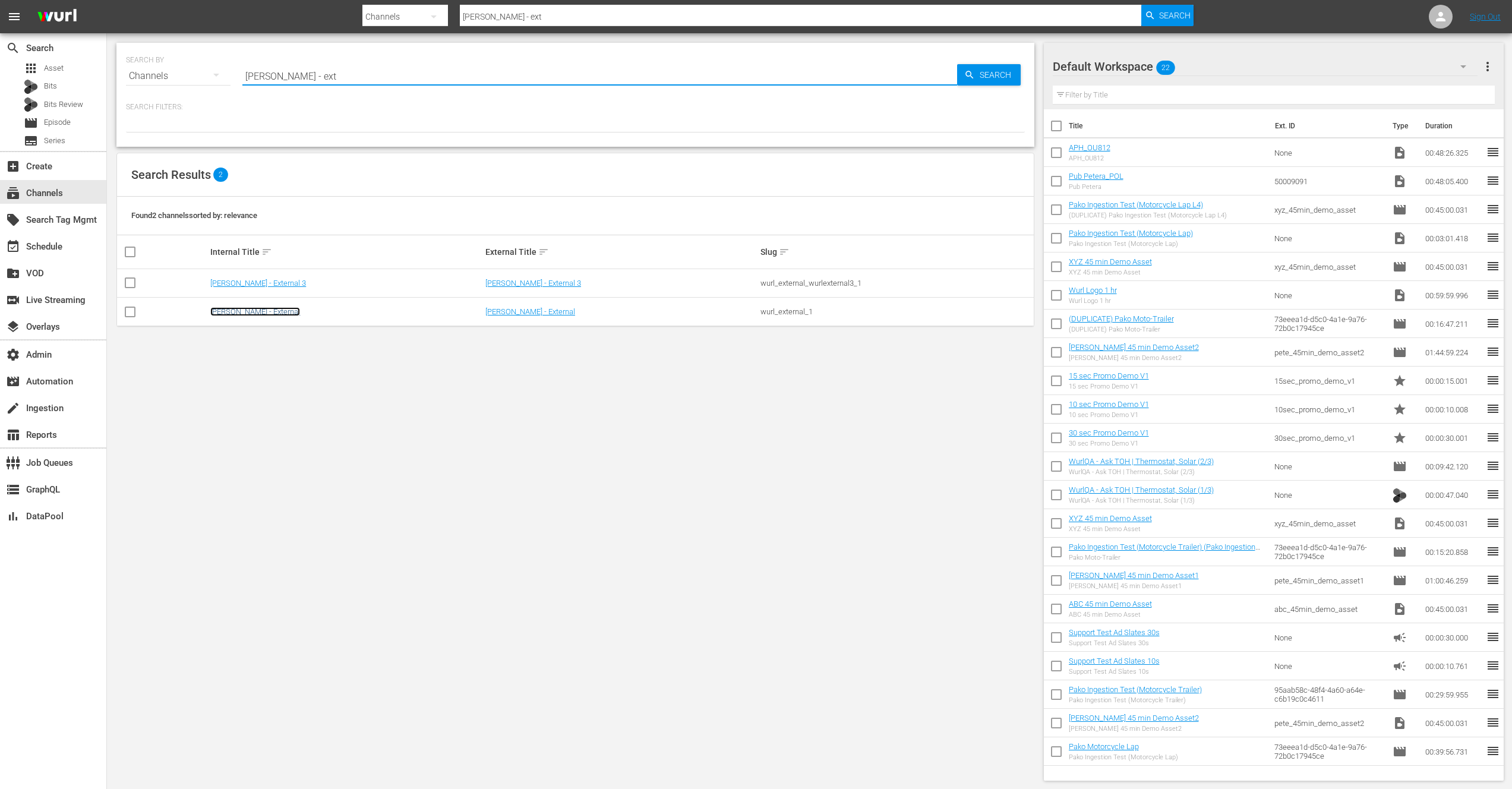
click at [244, 311] on link "[PERSON_NAME] - External" at bounding box center [255, 312] width 89 height 9
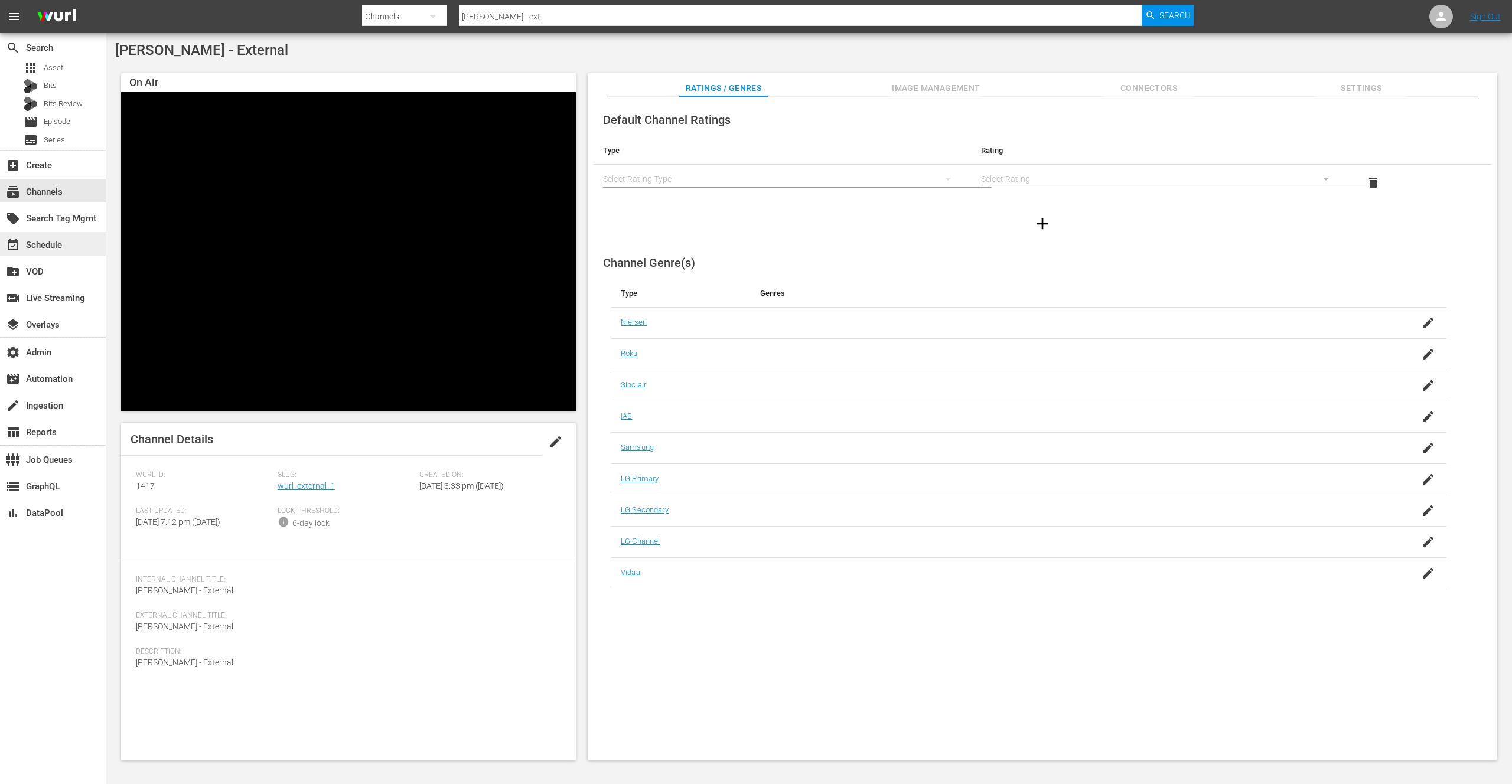
click at [50, 245] on div "event_available Schedule" at bounding box center [32, 243] width 66 height 10
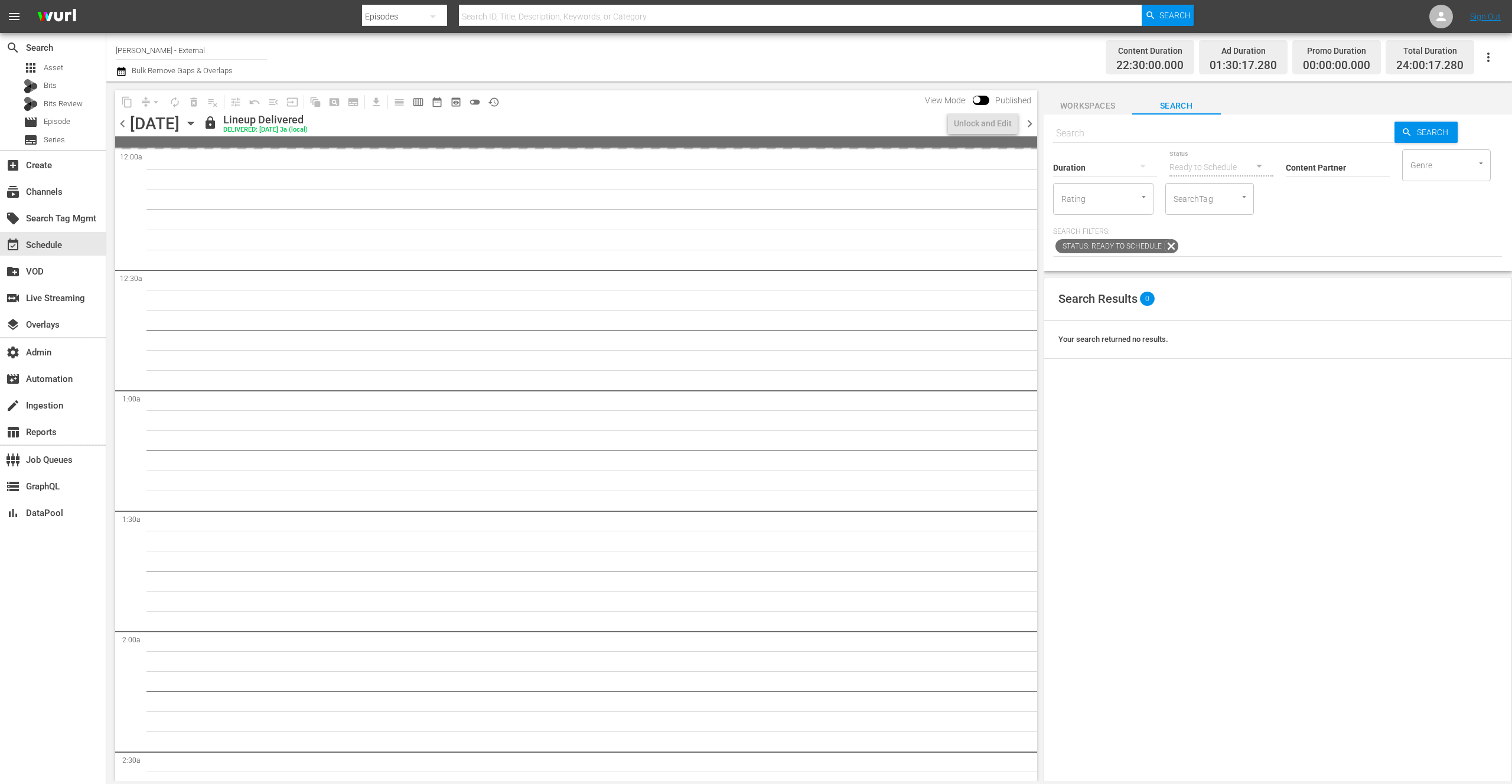
click at [178, 52] on input "[PERSON_NAME] - External" at bounding box center [191, 50] width 151 height 29
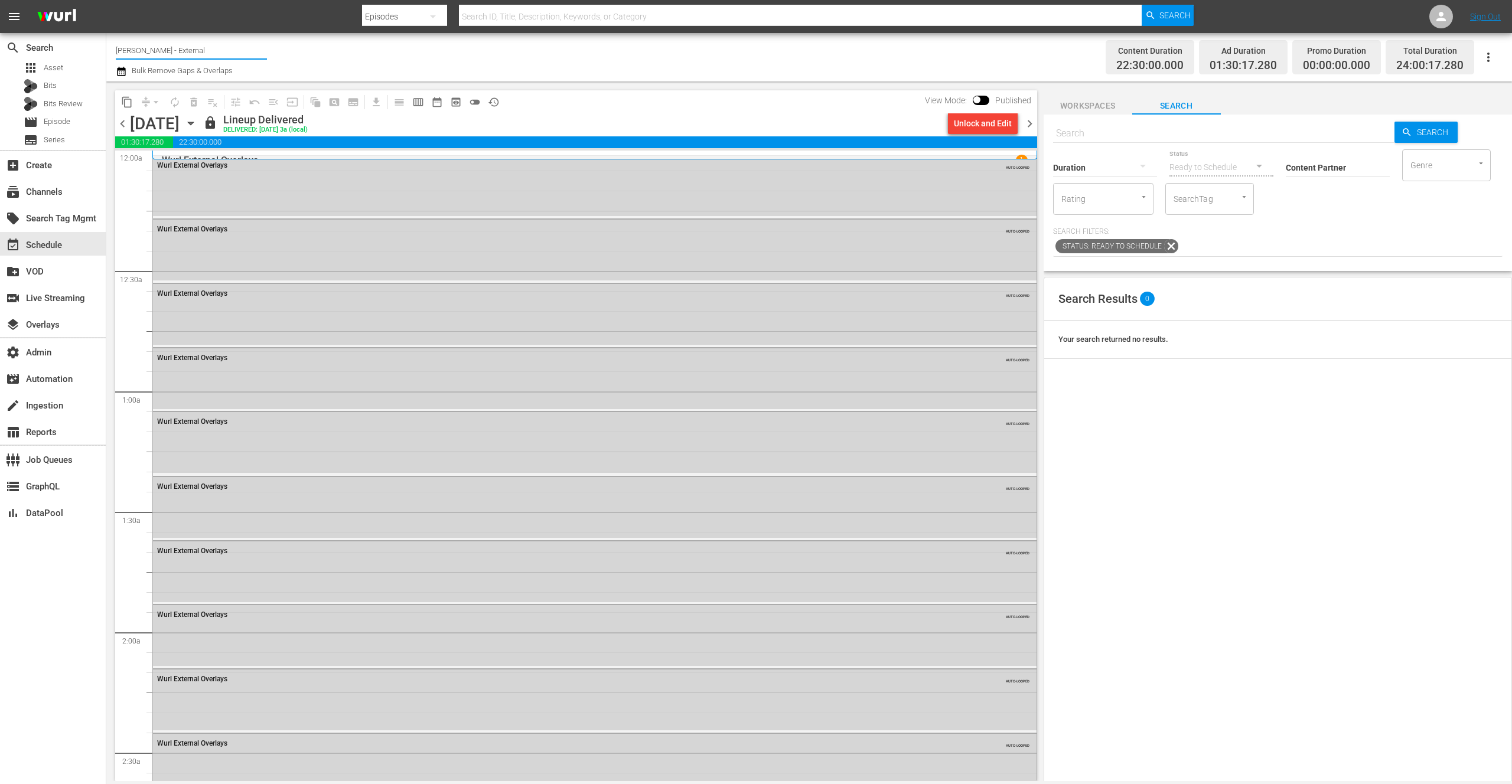
drag, startPoint x: 166, startPoint y: 51, endPoint x: 126, endPoint y: 51, distance: 40.0
click at [126, 51] on input "[PERSON_NAME] - External" at bounding box center [191, 50] width 151 height 29
click at [217, 113] on div "[PERSON_NAME] Test (1873 - wurl_wurlprogrammingstrategytest_1)" at bounding box center [278, 111] width 306 height 29
type input "[PERSON_NAME] Test (1873 - wurl_wurlprogrammingstrategytest_1)"
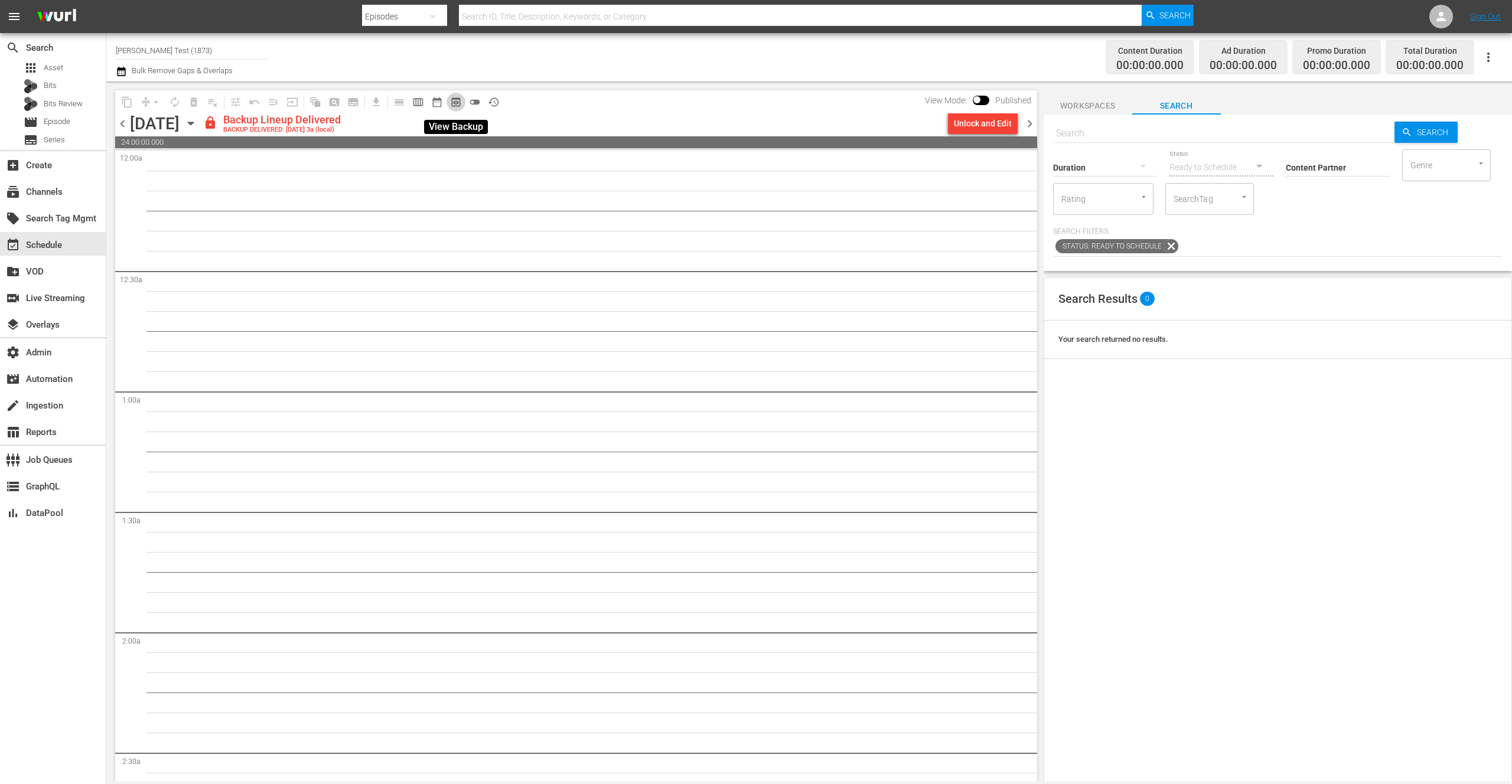
click at [458, 102] on span "preview_outlined" at bounding box center [456, 102] width 12 height 12
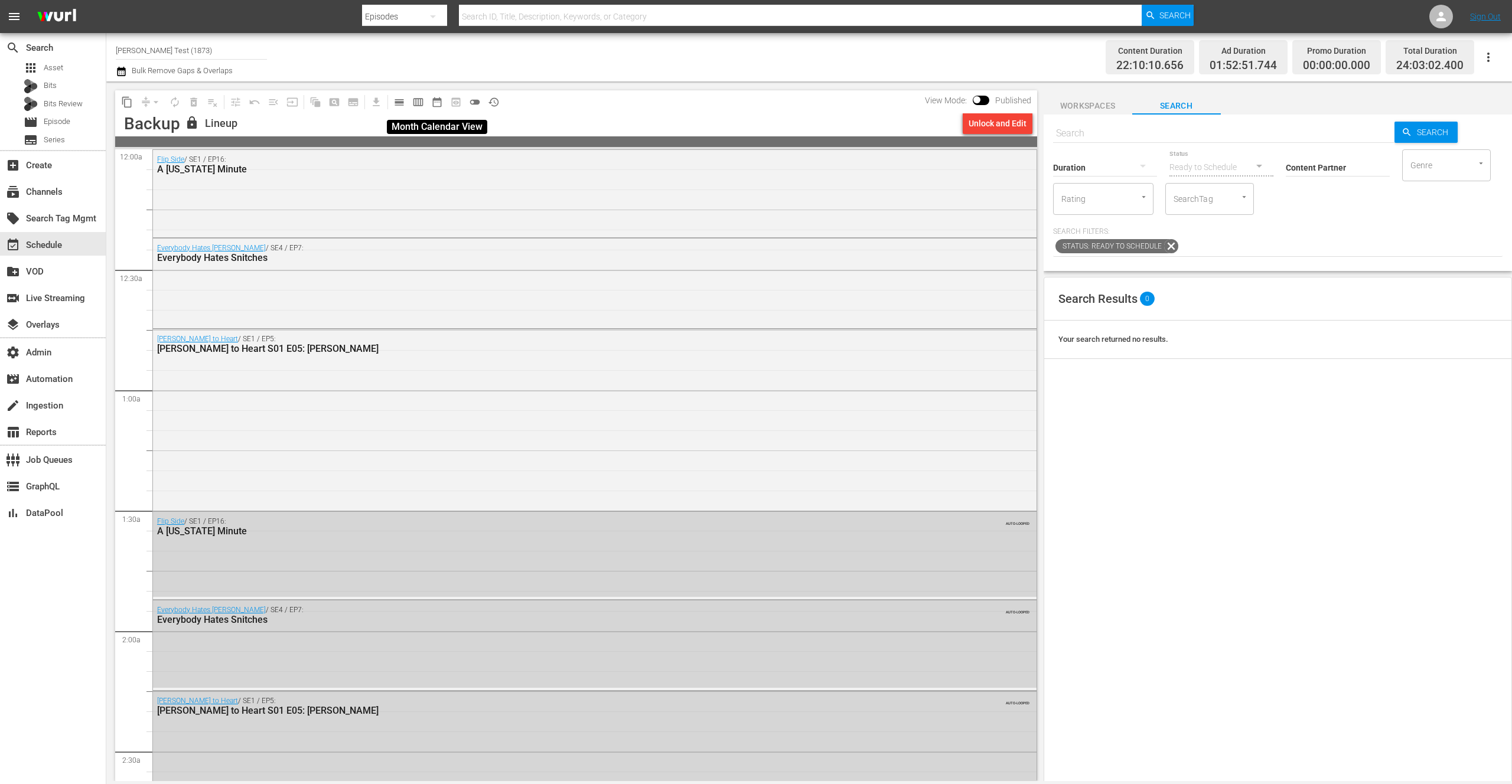
click at [438, 105] on span "date_range_outlined" at bounding box center [437, 102] width 12 height 12
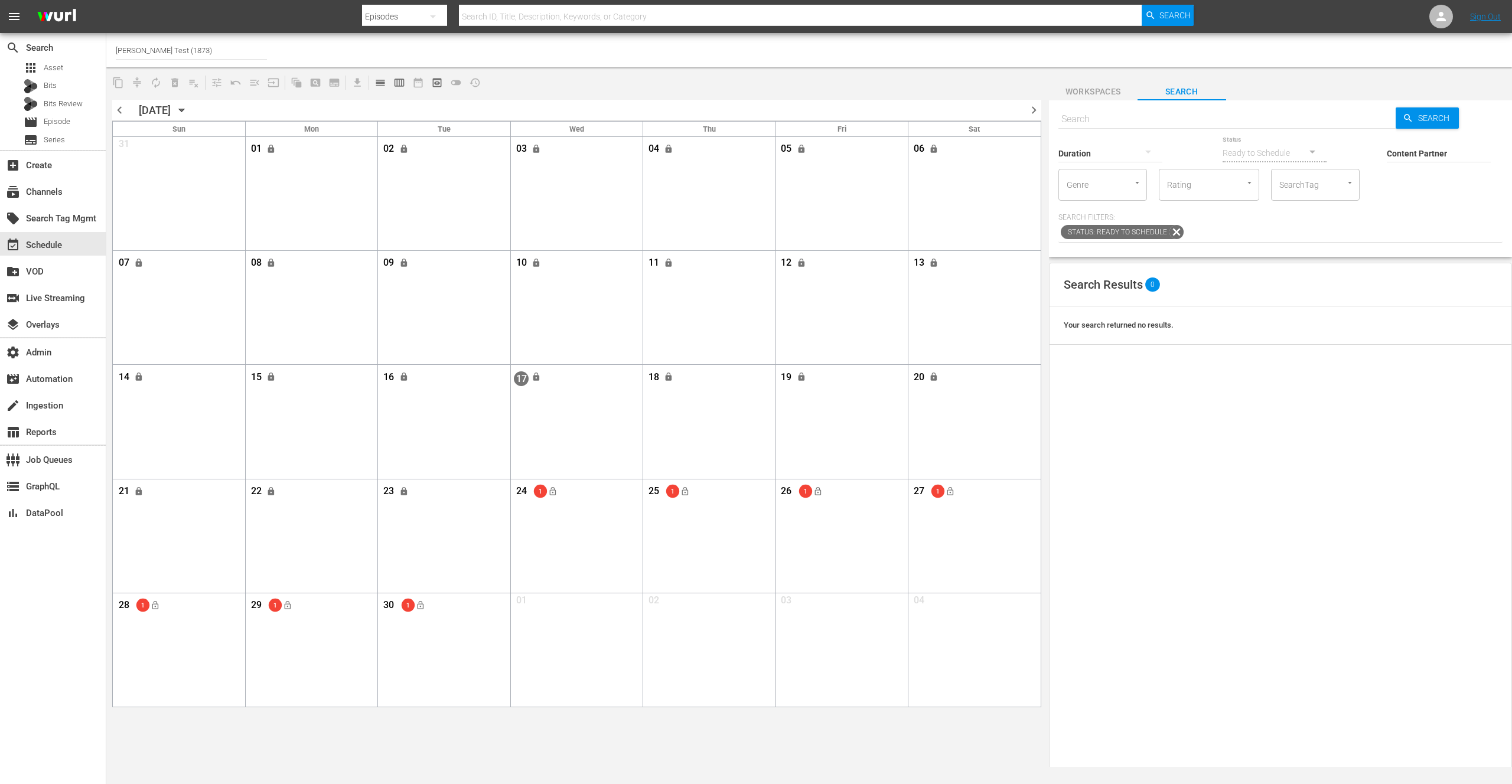
click at [1031, 111] on span "chevron_right" at bounding box center [1033, 110] width 15 height 15
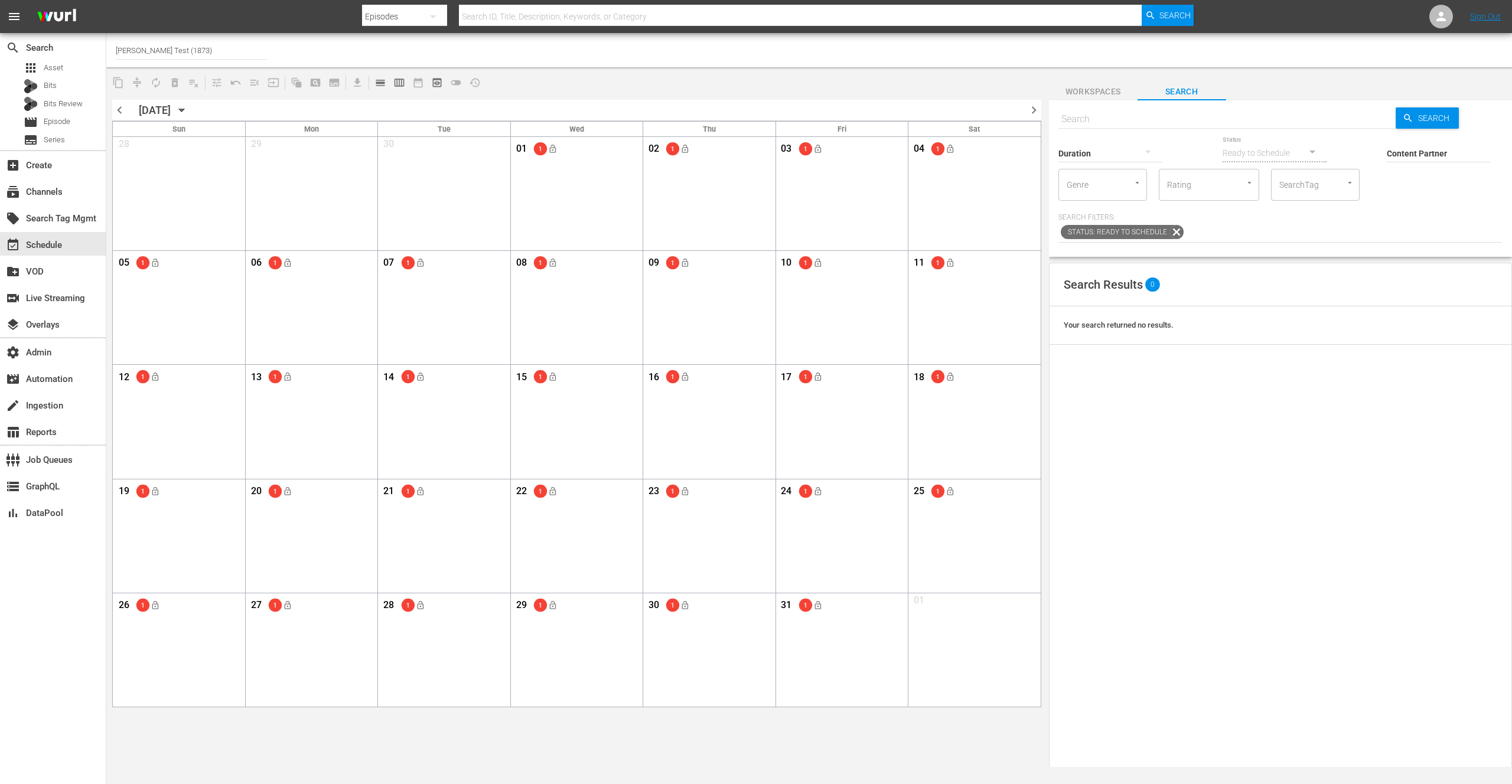
click at [1031, 111] on span "chevron_right" at bounding box center [1033, 110] width 15 height 15
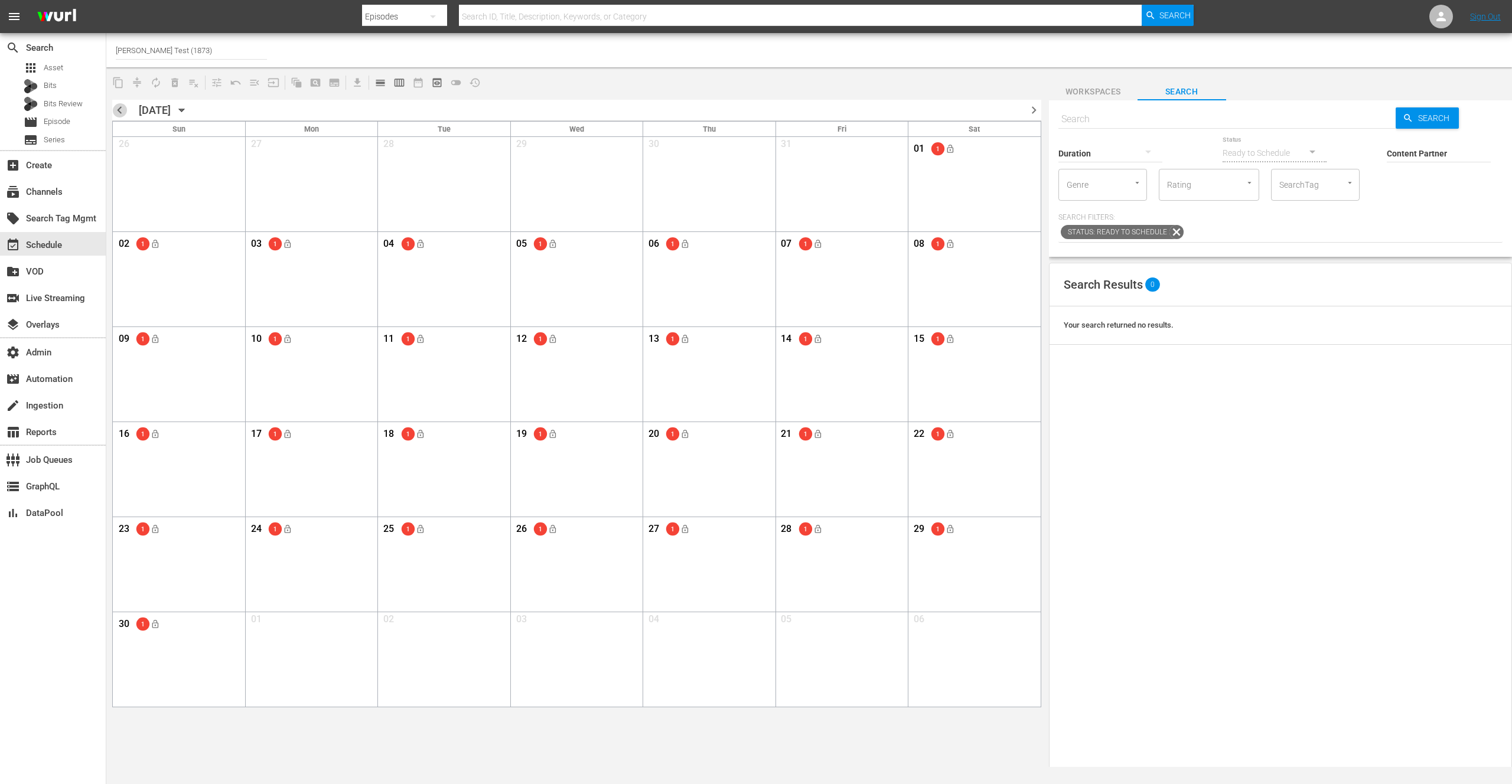
click at [119, 110] on span "chevron_left" at bounding box center [119, 110] width 15 height 15
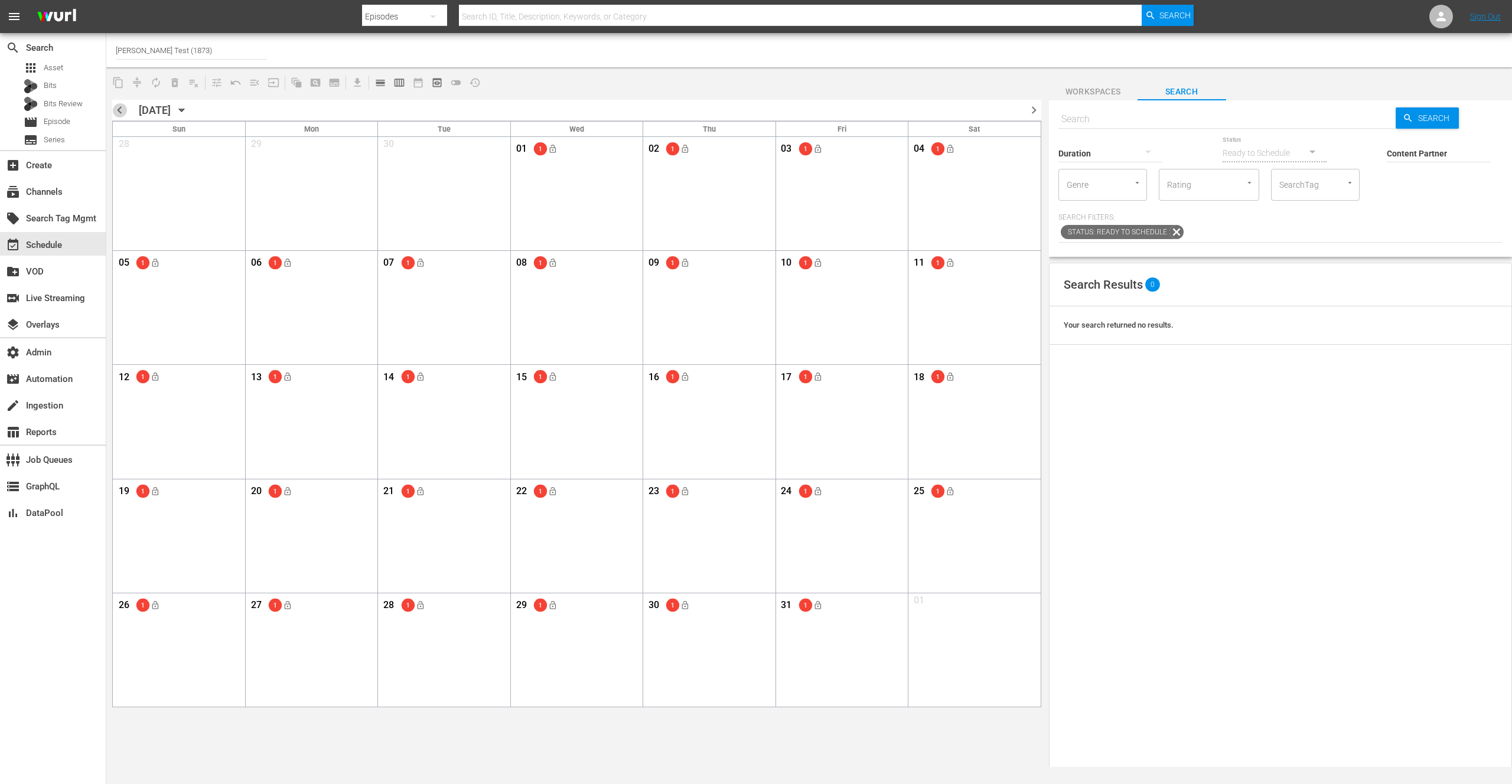
click at [119, 110] on span "chevron_left" at bounding box center [119, 110] width 15 height 15
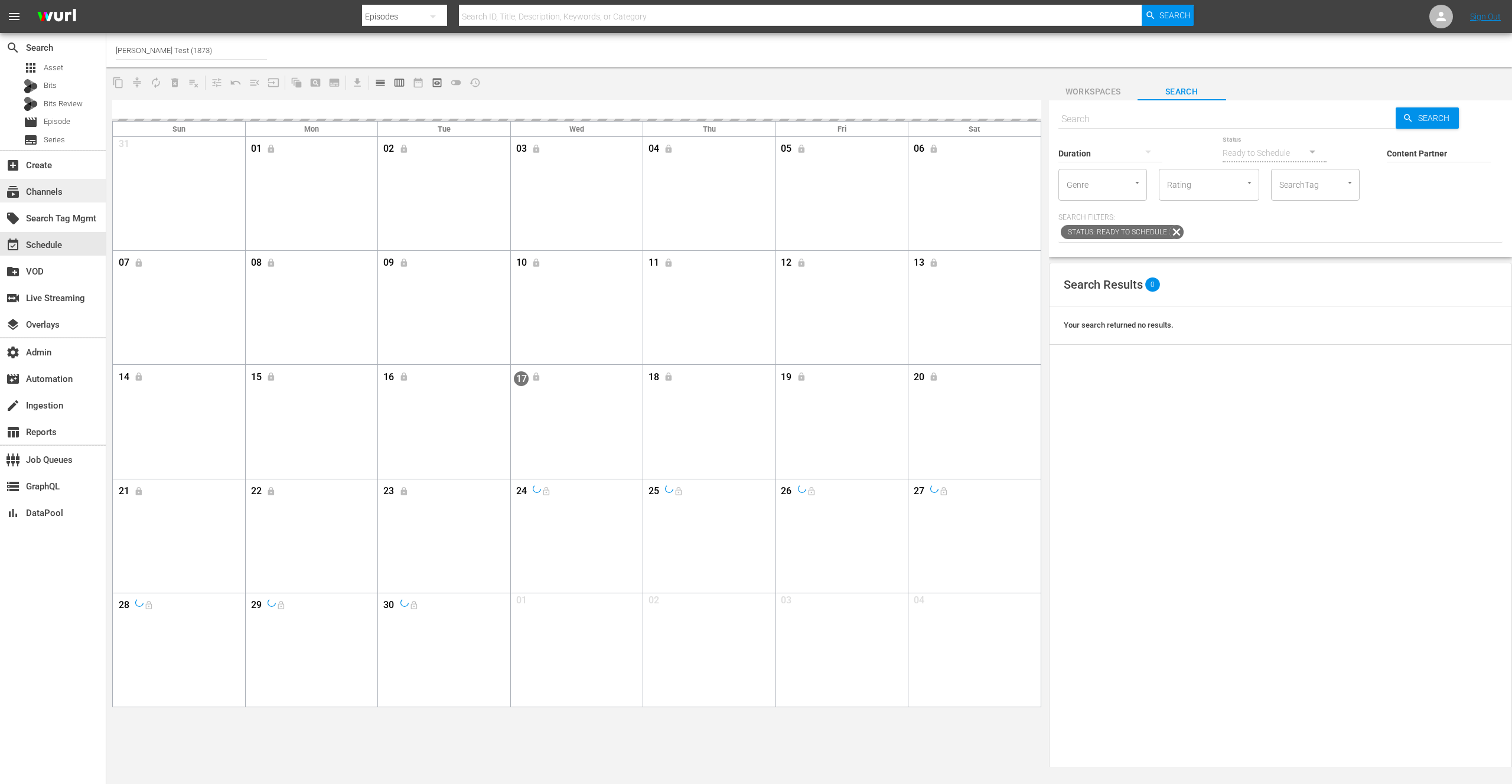
click at [55, 193] on div "subscriptions Channels" at bounding box center [32, 190] width 66 height 10
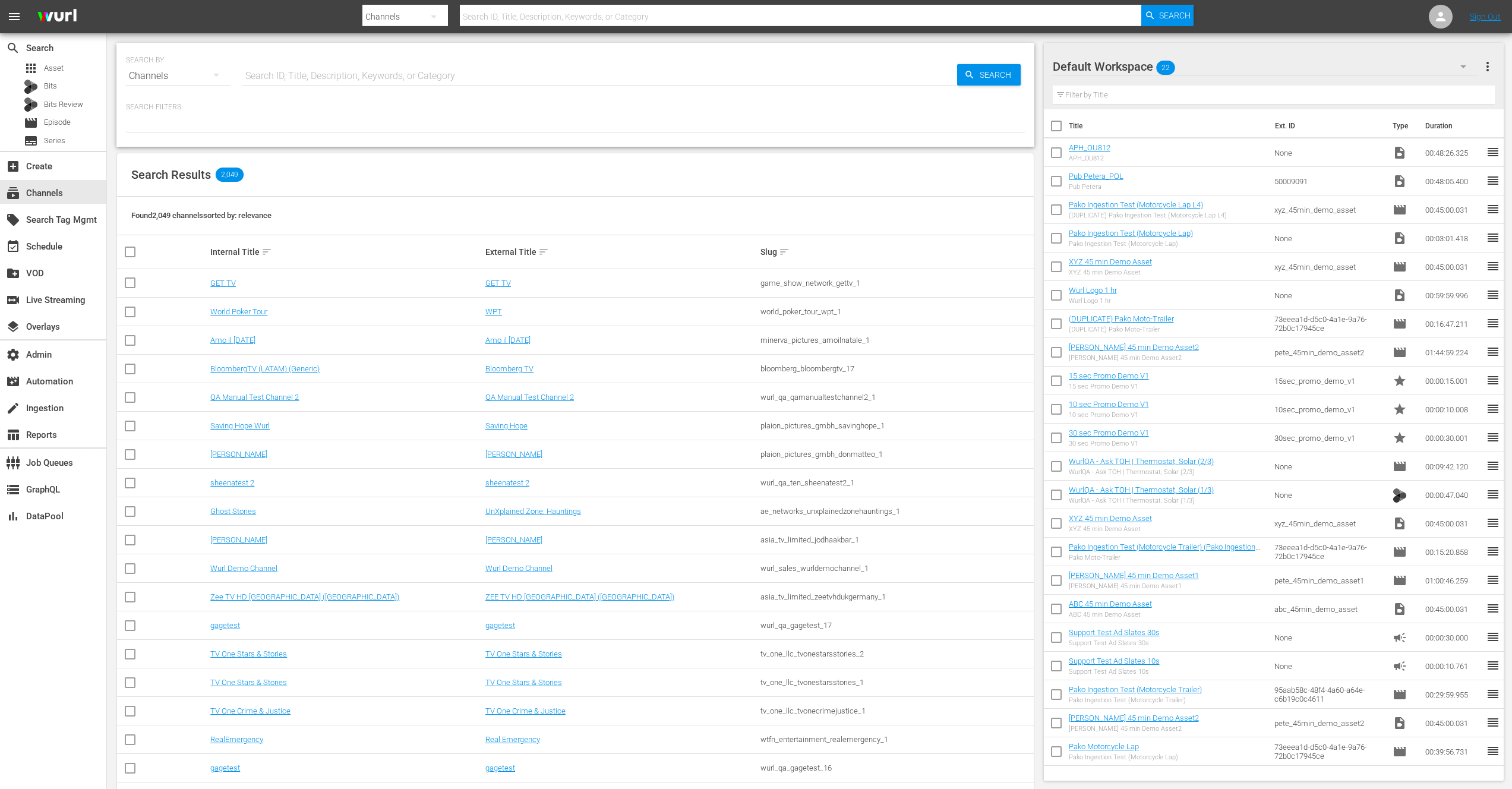
click at [332, 81] on input "text" at bounding box center [599, 75] width 715 height 29
type input "[PERSON_NAME]"
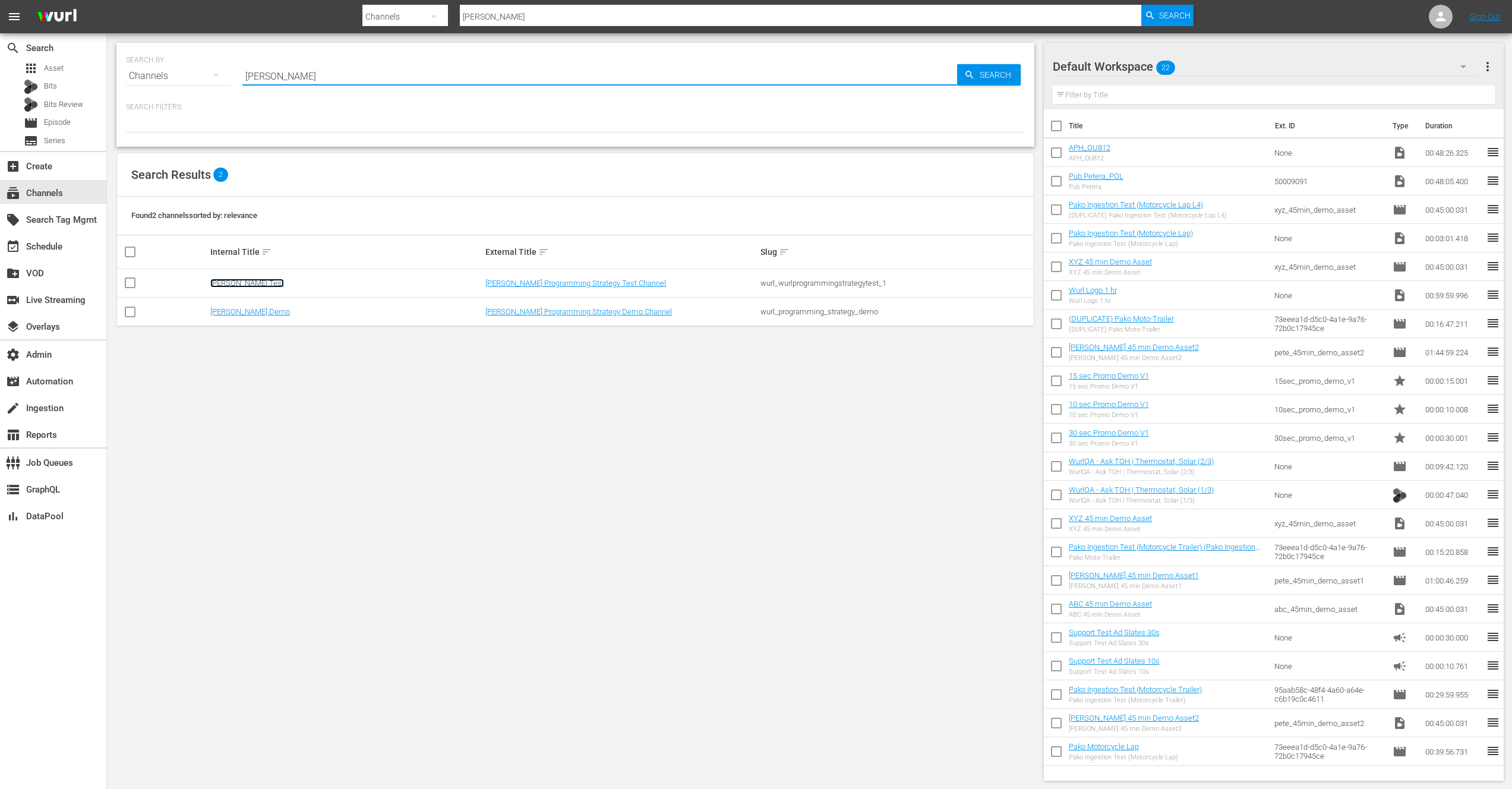
click at [242, 285] on link "[PERSON_NAME] Test" at bounding box center [247, 283] width 74 height 9
